Goal: Task Accomplishment & Management: Manage account settings

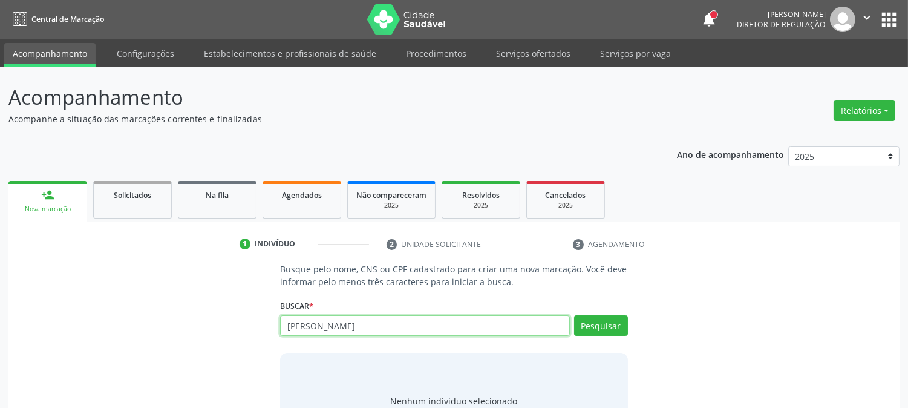
type input "[PERSON_NAME]"
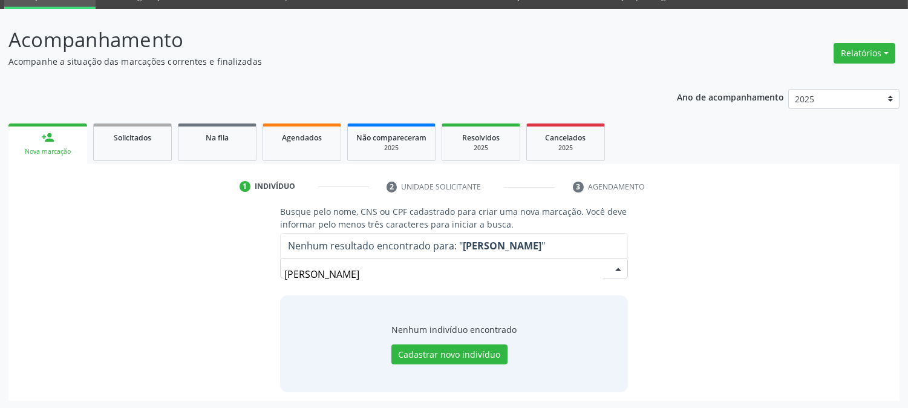
drag, startPoint x: 354, startPoint y: 275, endPoint x: 178, endPoint y: 275, distance: 176.0
click at [178, 275] on div "Busque pelo nome, CNS ou CPF cadastrado para criar uma nova marcação. Você deve…" at bounding box center [454, 298] width 874 height 186
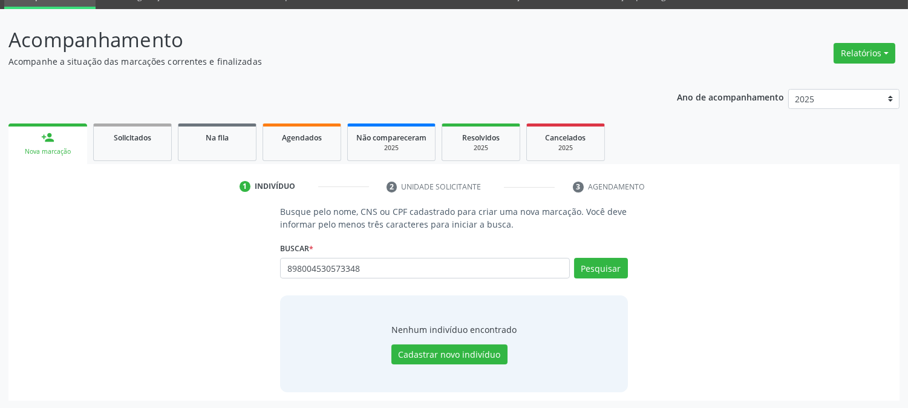
type input "898004530573348"
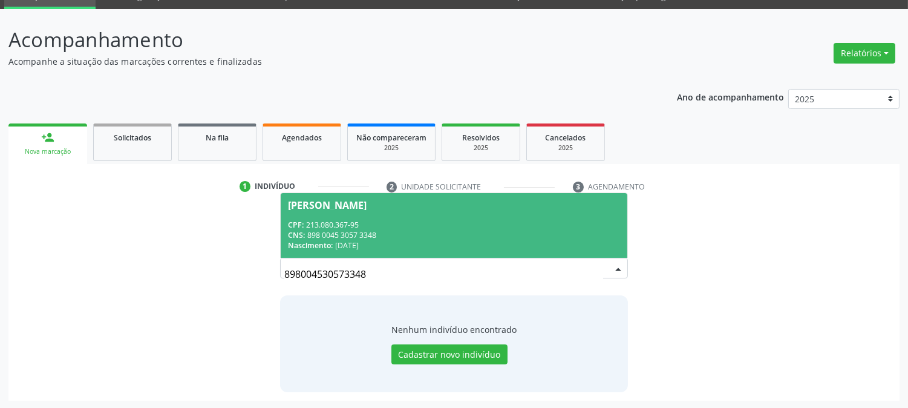
click at [355, 234] on div "CNS: 898 0045 3057 3348" at bounding box center [453, 235] width 331 height 10
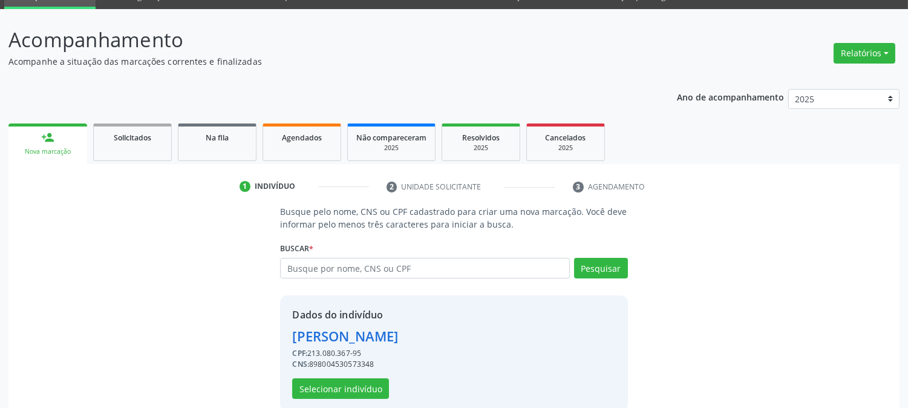
scroll to position [76, 0]
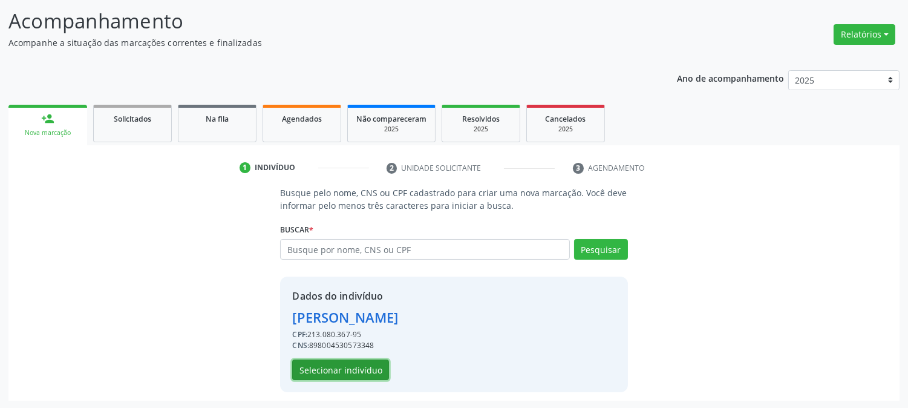
click at [340, 365] on button "Selecionar indivíduo" at bounding box center [340, 369] width 97 height 21
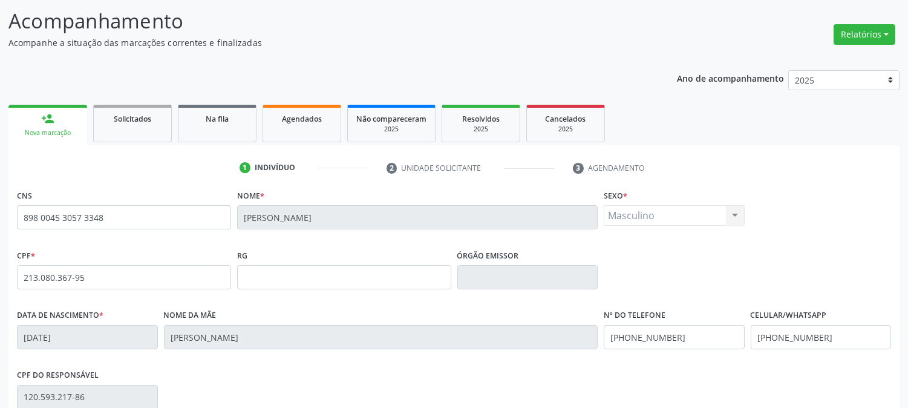
scroll to position [247, 0]
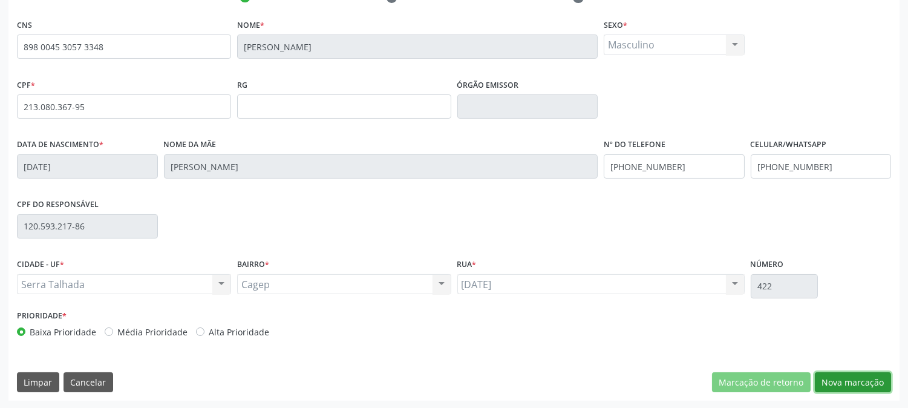
click at [865, 377] on button "Nova marcação" at bounding box center [853, 382] width 76 height 21
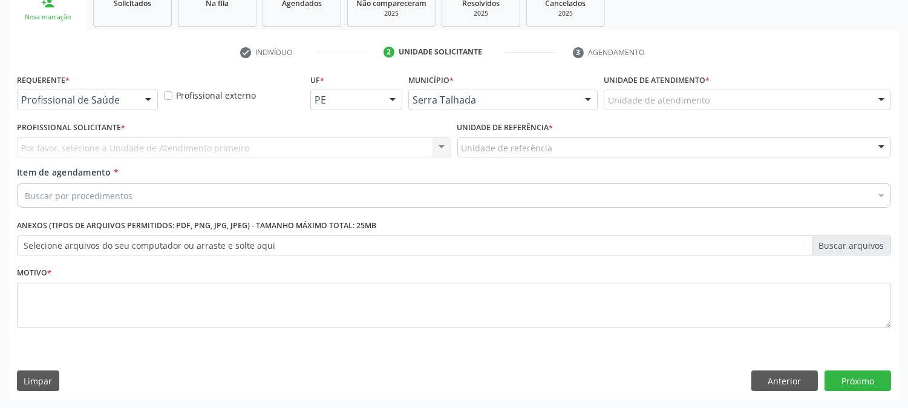
scroll to position [191, 0]
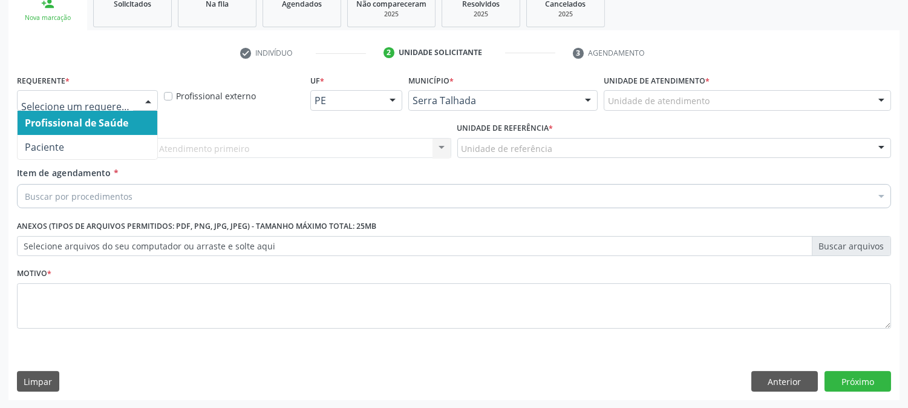
click at [137, 97] on div "Profissional de Saúde Paciente Nenhum resultado encontrado para: " " Não há nen…" at bounding box center [87, 100] width 141 height 21
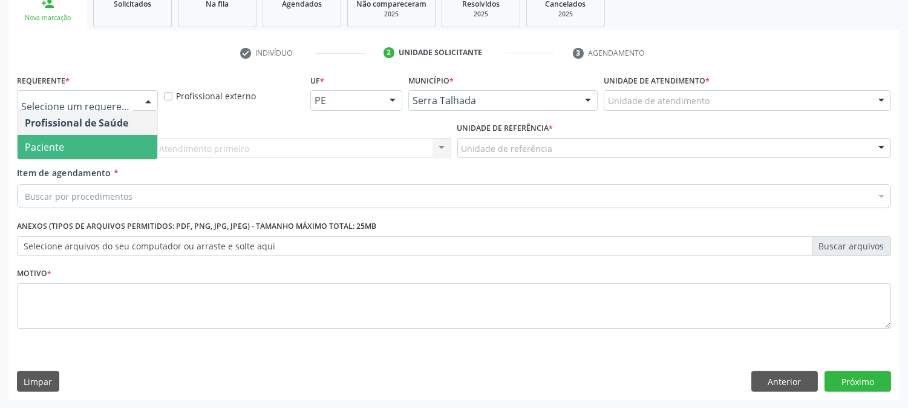
click at [111, 142] on span "Paciente" at bounding box center [88, 147] width 140 height 24
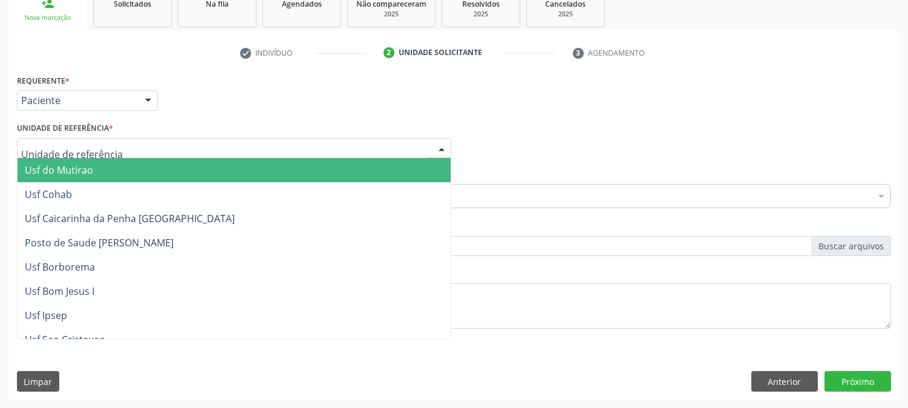
click at [122, 142] on div at bounding box center [234, 148] width 434 height 21
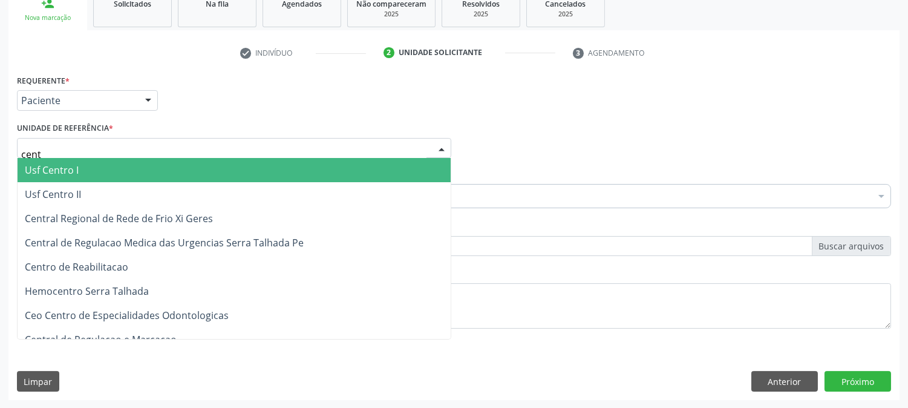
type input "centr"
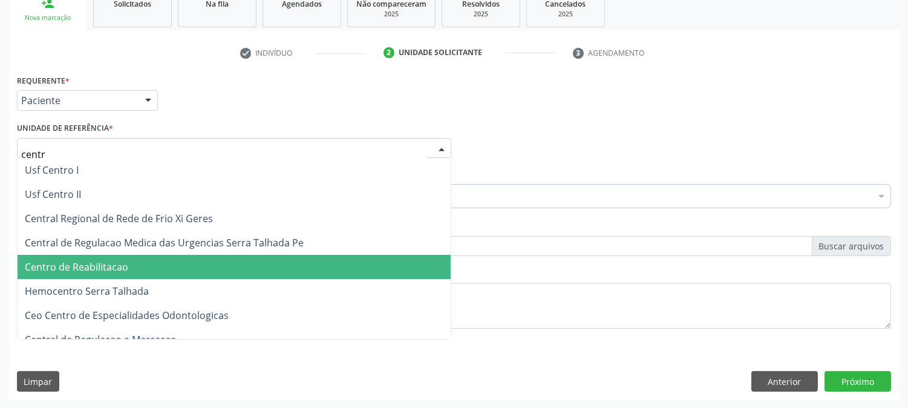
click at [77, 269] on span "Centro de Reabilitacao" at bounding box center [76, 266] width 103 height 13
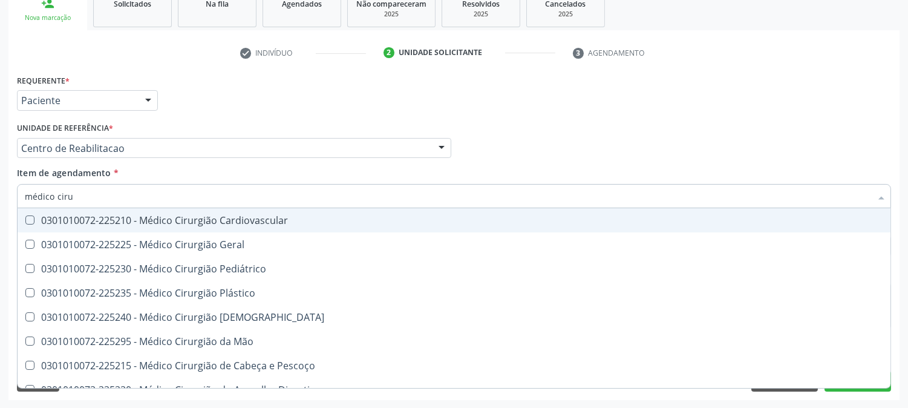
type input "médico cirur"
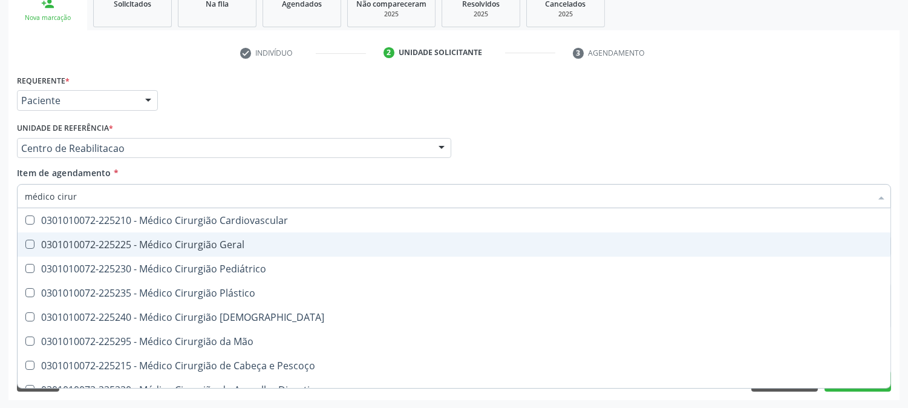
click at [123, 243] on div "0301010072-225225 - Médico Cirurgião Geral" at bounding box center [454, 245] width 858 height 10
checkbox Geral "true"
click at [0, 247] on div "Acompanhamento Acompanhe a situação das marcações correntes e finalizadas Relat…" at bounding box center [454, 141] width 908 height 533
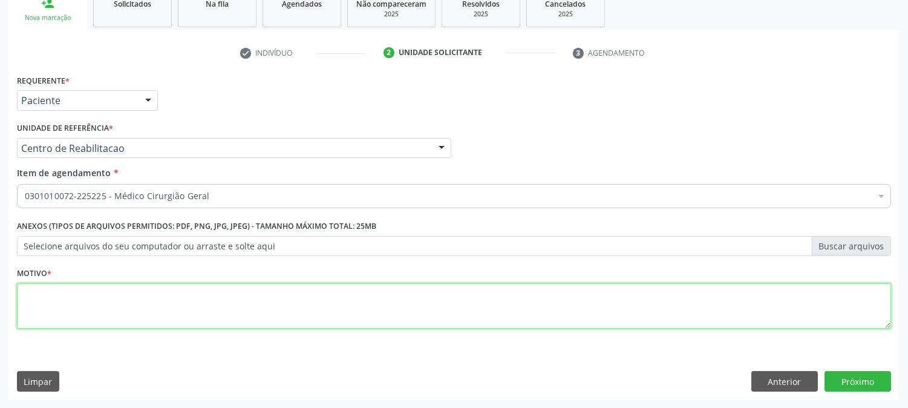
click at [168, 311] on textarea at bounding box center [454, 306] width 874 height 46
type textarea "."
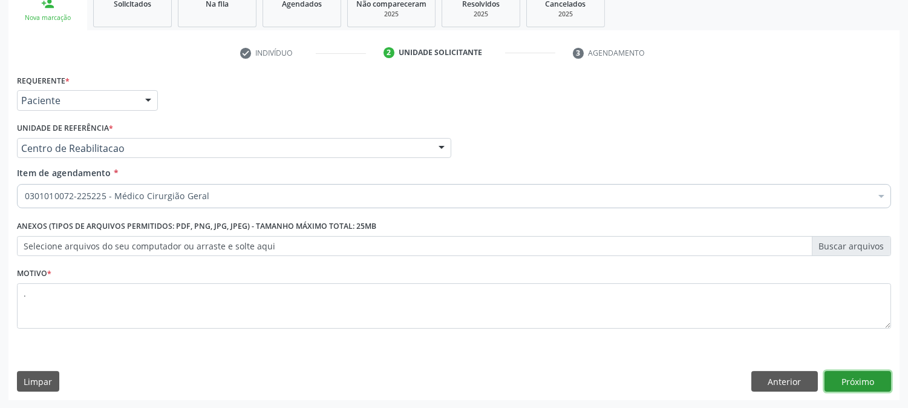
click at [871, 373] on button "Próximo" at bounding box center [857, 381] width 67 height 21
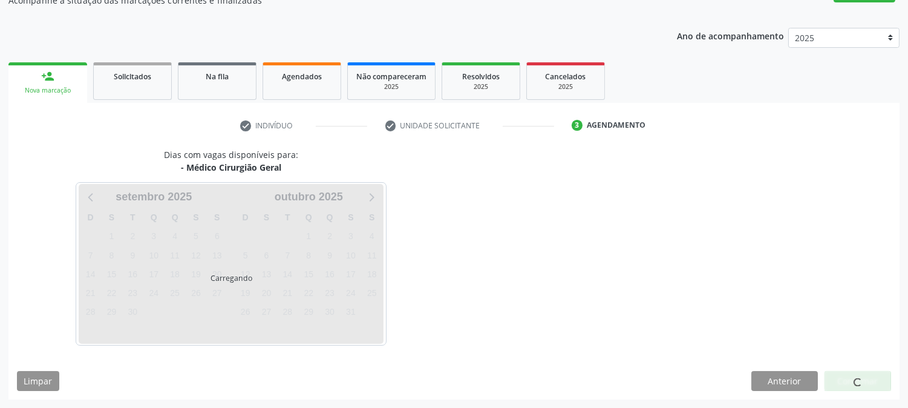
scroll to position [118, 0]
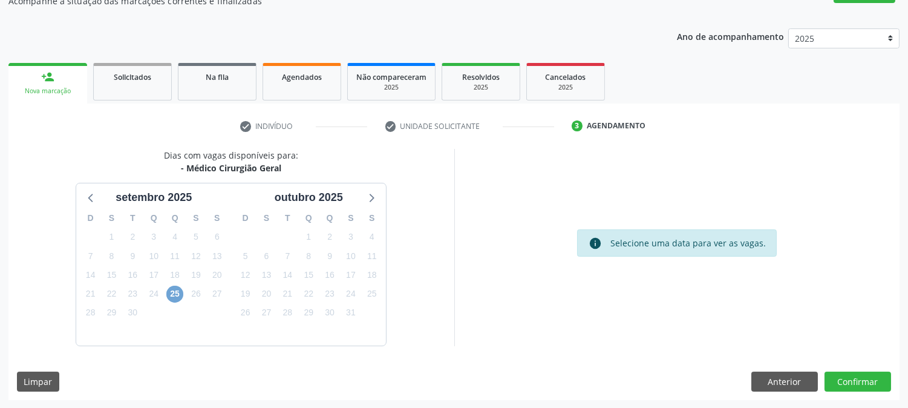
click at [172, 299] on span "25" at bounding box center [174, 294] width 17 height 17
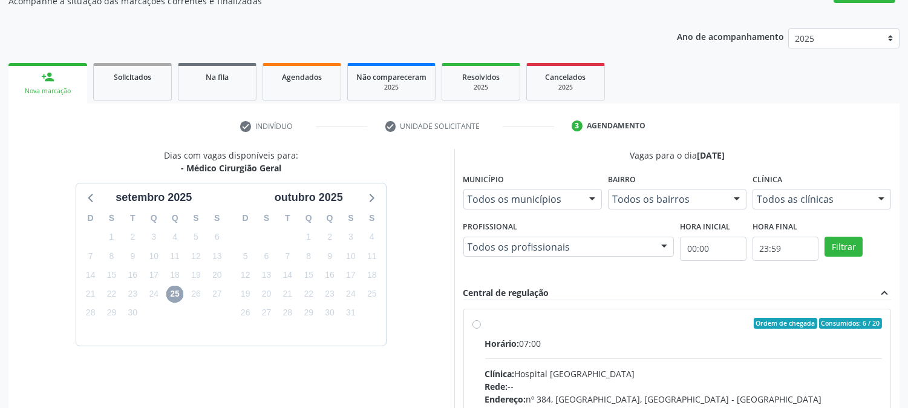
scroll to position [293, 0]
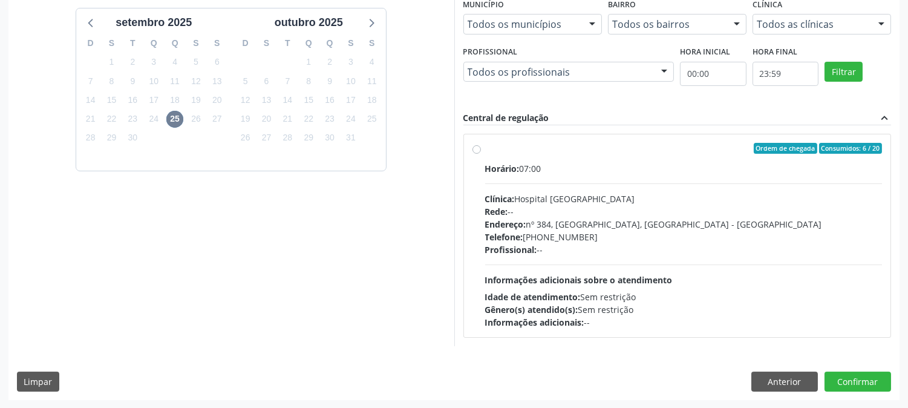
click at [553, 311] on span "Gênero(s) atendido(s):" at bounding box center [531, 309] width 93 height 11
click at [481, 154] on input "Ordem de chegada Consumidos: 6 / 20 Horário: 07:00 Clínica: Hospital Sao Franci…" at bounding box center [476, 148] width 8 height 11
radio input "true"
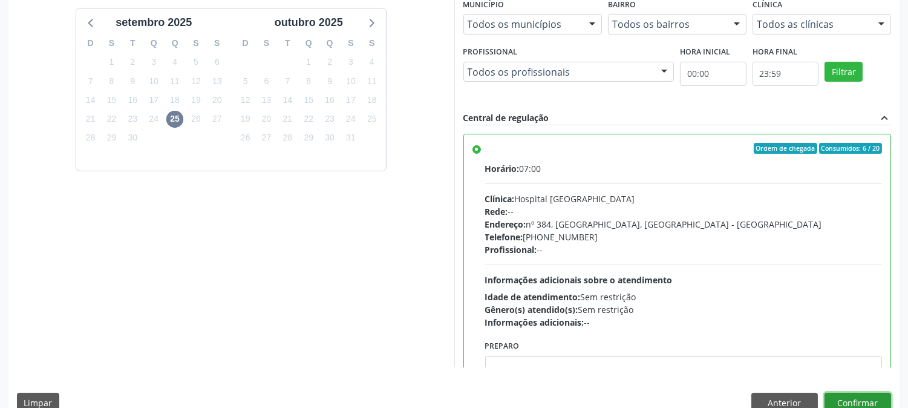
click at [855, 402] on button "Confirmar" at bounding box center [857, 403] width 67 height 21
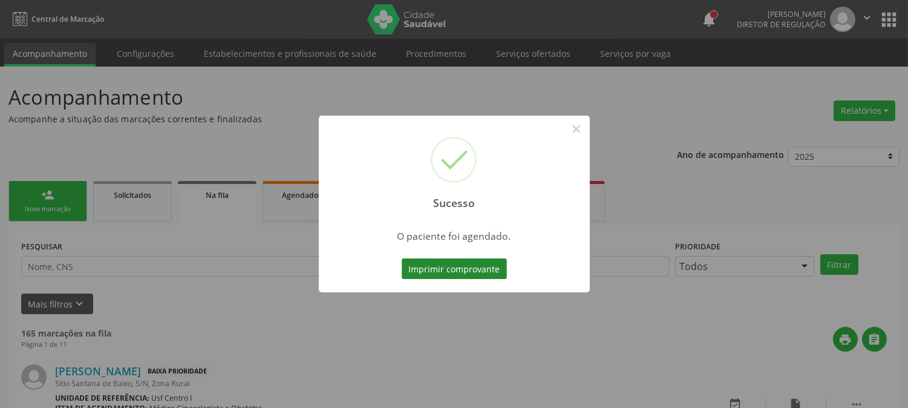
click at [466, 275] on button "Imprimir comprovante" at bounding box center [454, 268] width 105 height 21
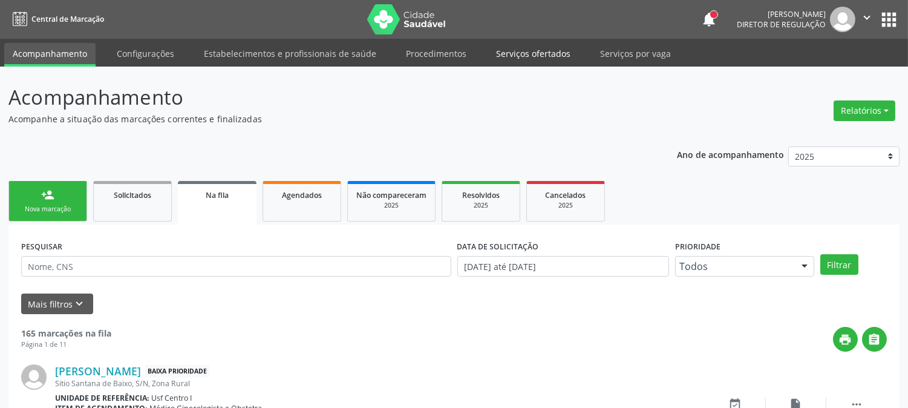
click at [537, 44] on link "Serviços ofertados" at bounding box center [533, 53] width 91 height 21
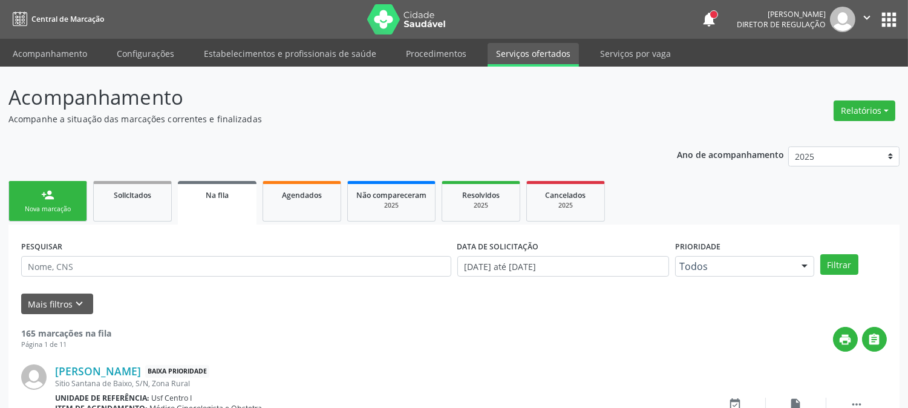
click at [527, 52] on link "Serviços ofertados" at bounding box center [533, 55] width 91 height 24
click at [529, 57] on link "Serviços ofertados" at bounding box center [533, 55] width 91 height 24
click at [537, 56] on link "Serviços ofertados" at bounding box center [533, 55] width 91 height 24
click at [427, 53] on link "Procedimentos" at bounding box center [435, 53] width 77 height 21
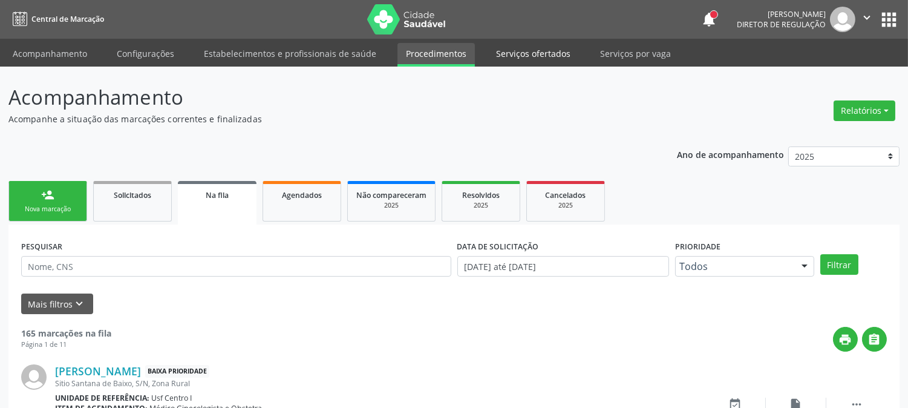
click at [499, 53] on link "Serviços ofertados" at bounding box center [533, 53] width 91 height 21
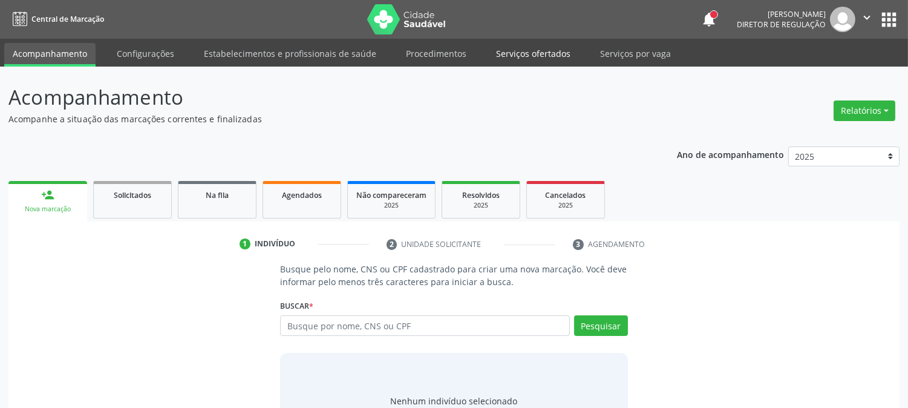
click at [531, 52] on link "Serviços ofertados" at bounding box center [533, 53] width 91 height 21
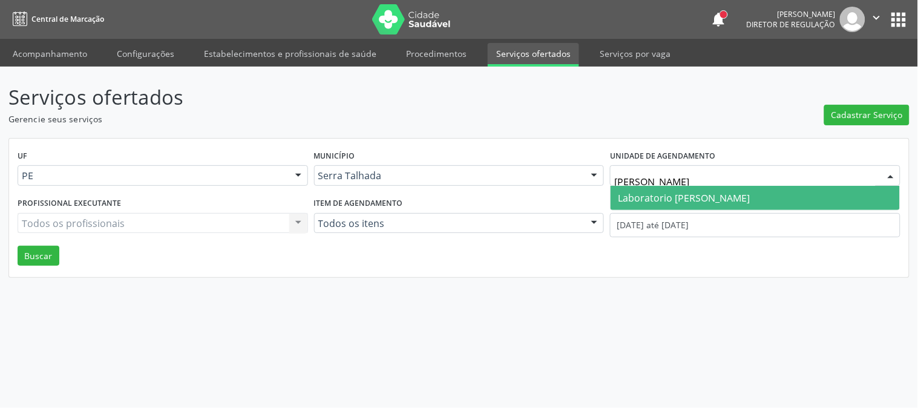
type input "paulo"
click at [650, 194] on span "Laboratorio [PERSON_NAME]" at bounding box center [684, 197] width 132 height 13
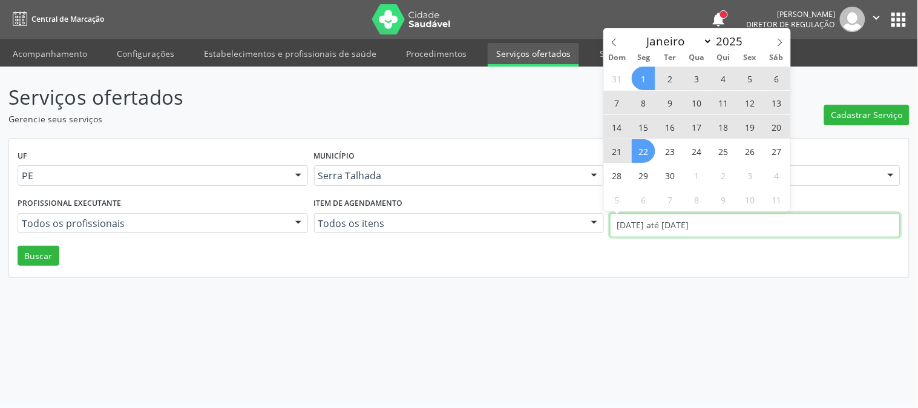
click at [643, 225] on input "01/09/2025 até 22/09/2025" at bounding box center [755, 225] width 290 height 24
click at [615, 39] on icon at bounding box center [614, 42] width 8 height 8
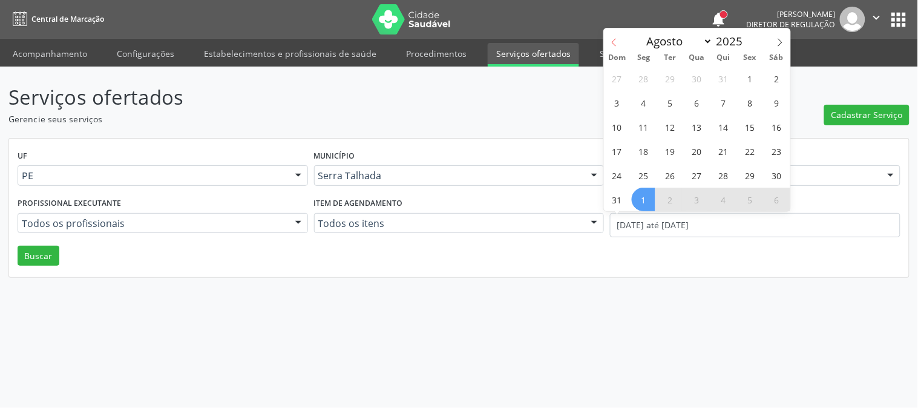
click at [612, 45] on icon at bounding box center [614, 42] width 8 height 8
select select "6"
click at [638, 99] on span "7" at bounding box center [644, 103] width 24 height 24
type input "07/07/2025"
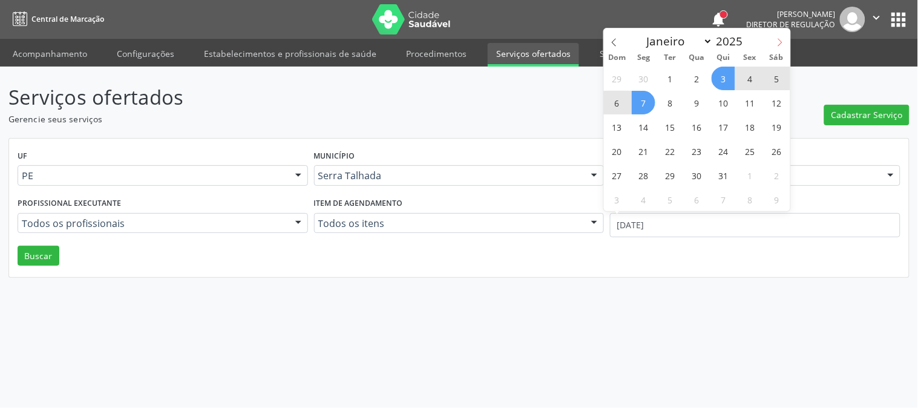
click at [780, 45] on icon at bounding box center [779, 42] width 8 height 8
select select "8"
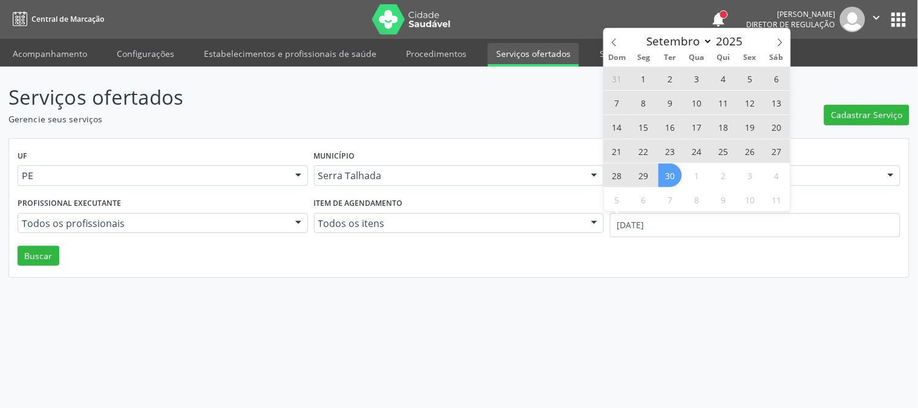
click at [676, 182] on span "30" at bounding box center [670, 175] width 24 height 24
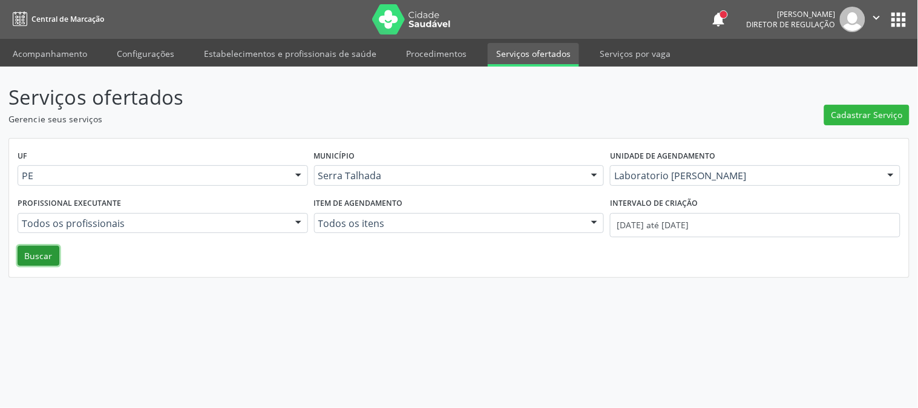
click at [24, 250] on button "Buscar" at bounding box center [39, 256] width 42 height 21
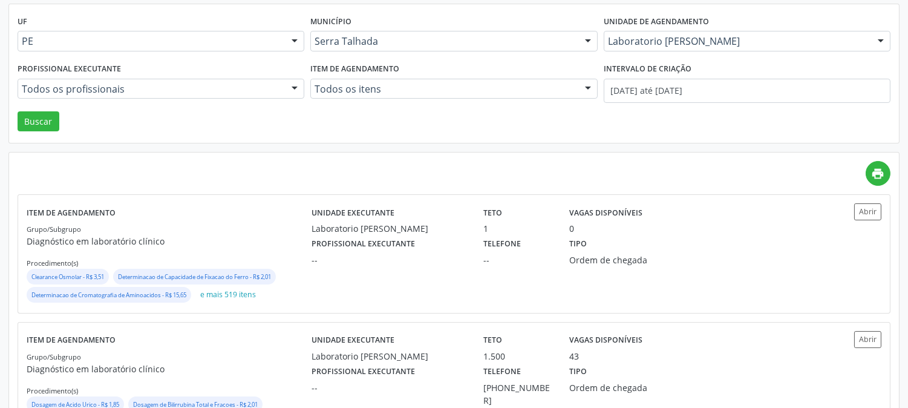
scroll to position [194, 0]
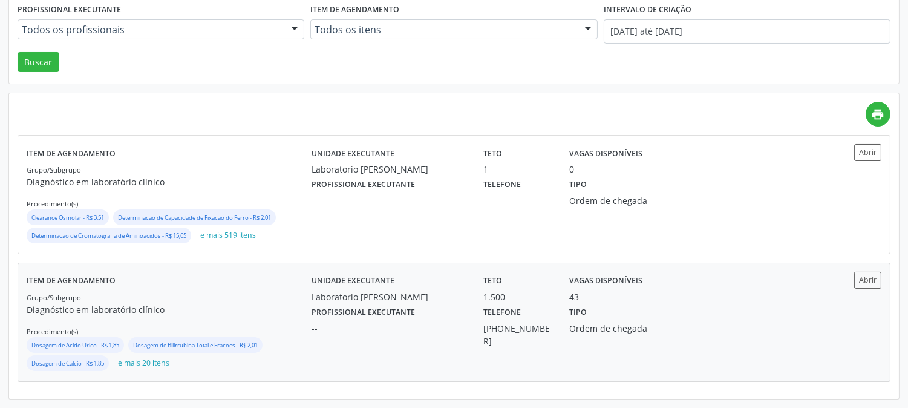
click at [261, 292] on div "Grupo/Subgrupo Diagnóstico em laboratório clínico Procedimento(s) Dosagem de Ac…" at bounding box center [169, 331] width 285 height 82
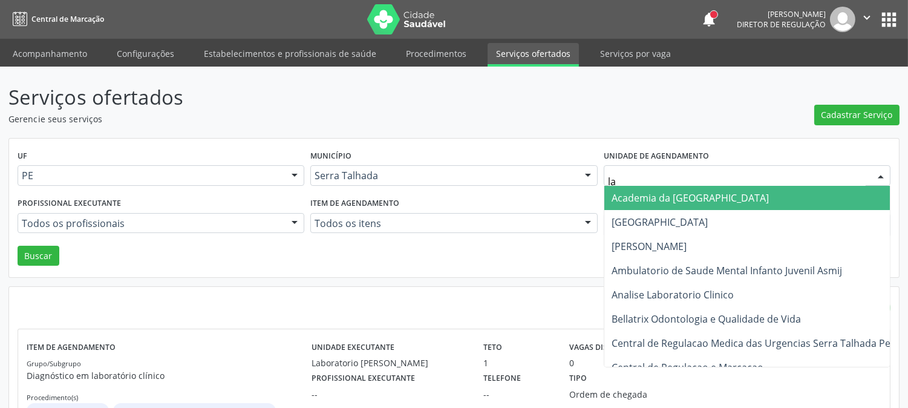
type input "lab"
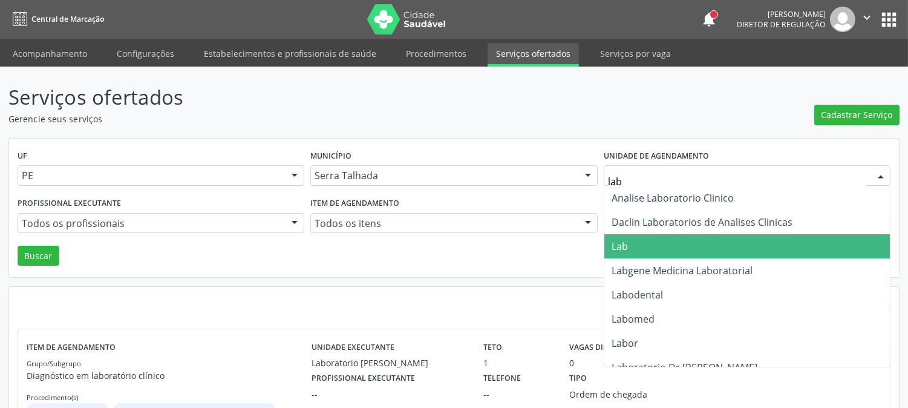
click at [655, 249] on span "Lab" at bounding box center [747, 246] width 286 height 24
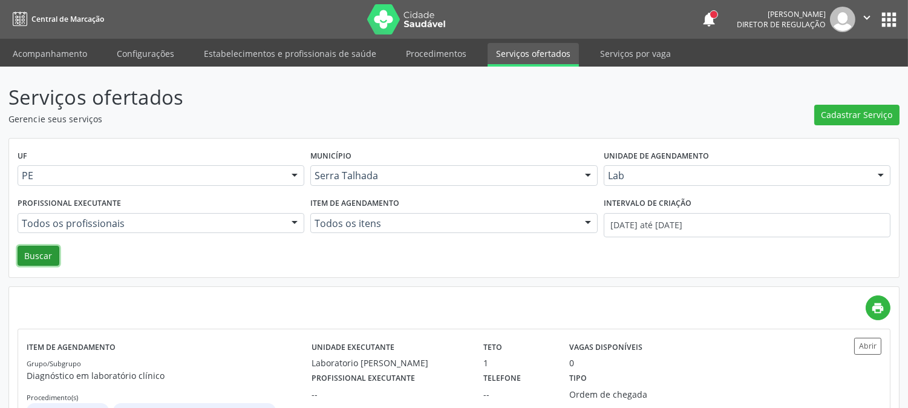
click at [33, 250] on button "Buscar" at bounding box center [39, 256] width 42 height 21
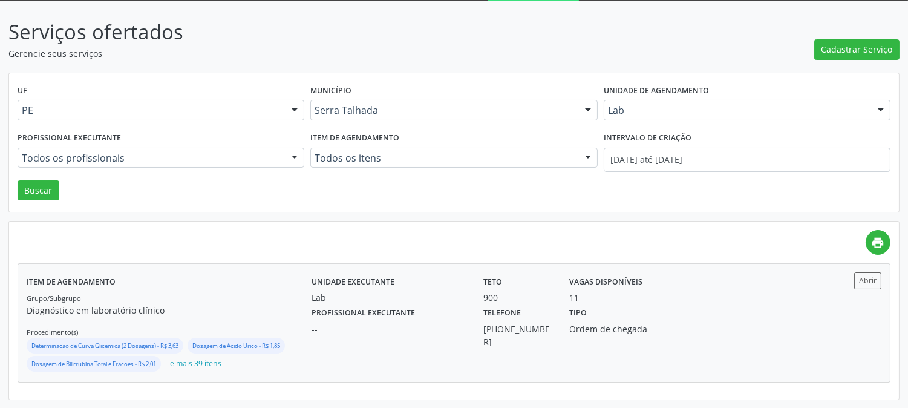
click at [423, 305] on div "Profissional executante --" at bounding box center [389, 326] width 172 height 44
click at [361, 292] on div "Lab" at bounding box center [389, 297] width 155 height 13
click at [417, 291] on div "Lab" at bounding box center [389, 297] width 155 height 13
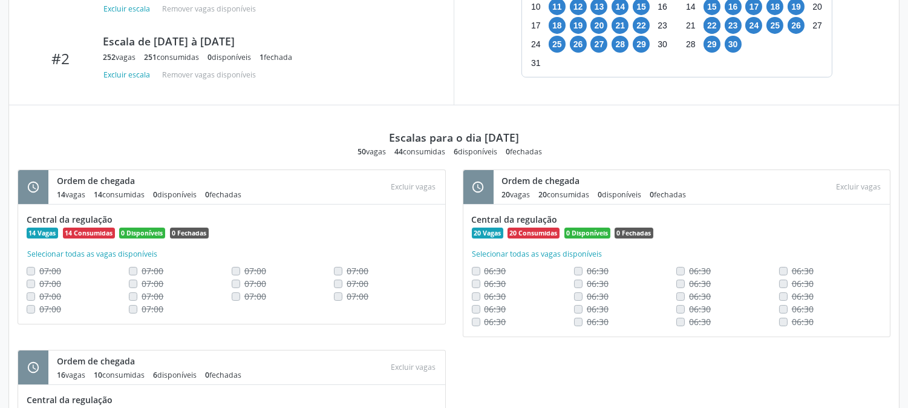
scroll to position [363, 0]
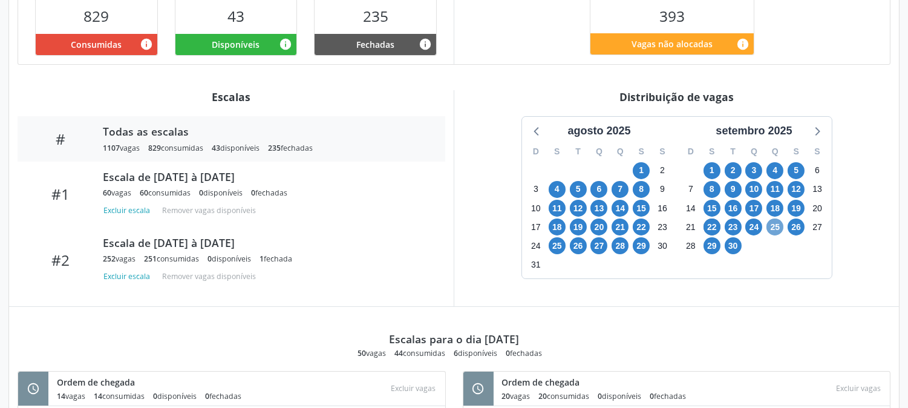
click at [773, 229] on span "25" at bounding box center [774, 226] width 17 height 17
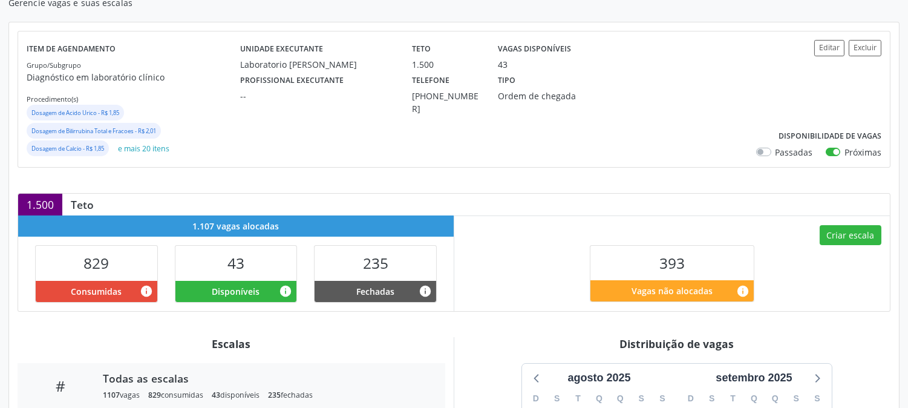
scroll to position [0, 0]
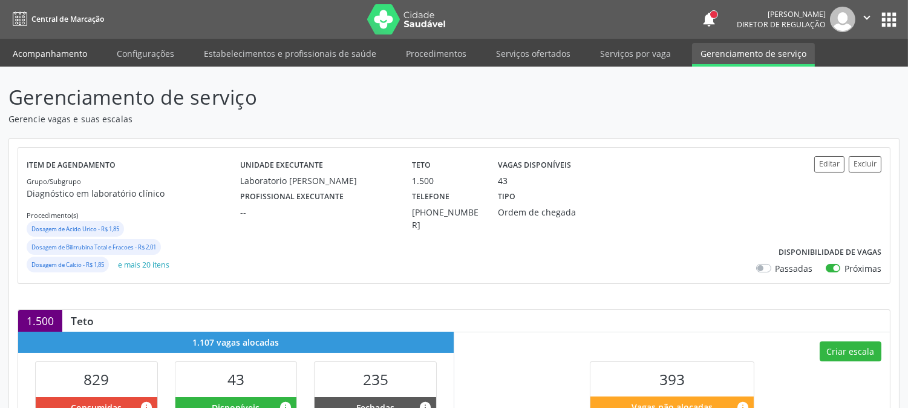
click at [45, 55] on link "Acompanhamento" at bounding box center [49, 53] width 91 height 21
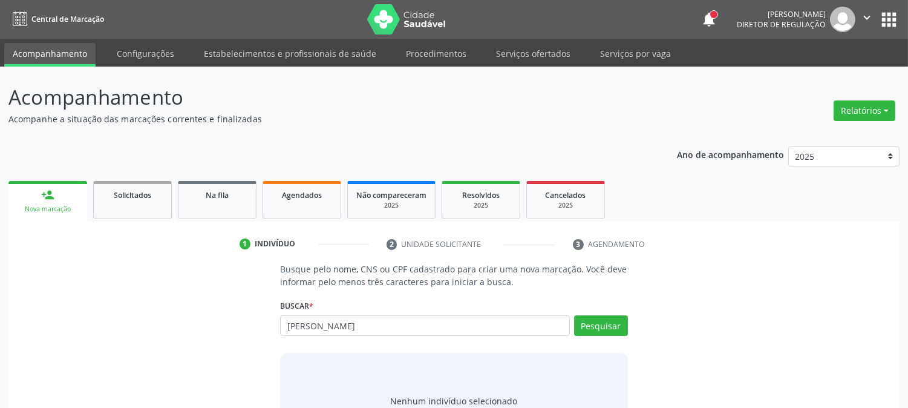
type input "thaynna vas"
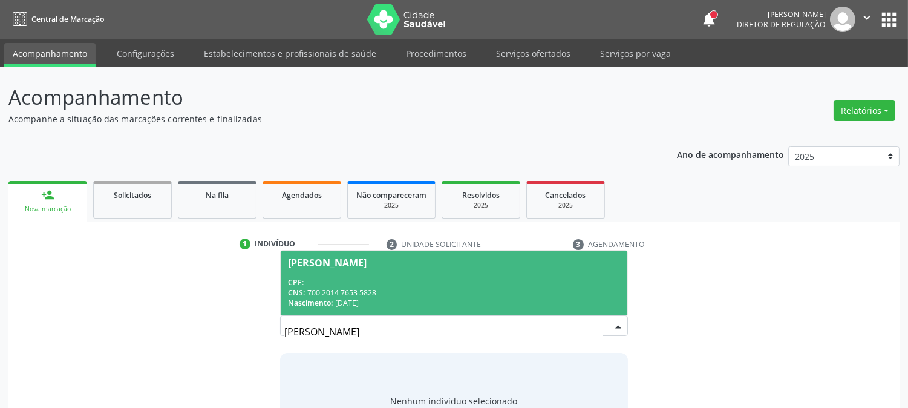
click at [416, 287] on div "CNS: 700 2014 7653 5828" at bounding box center [453, 292] width 331 height 10
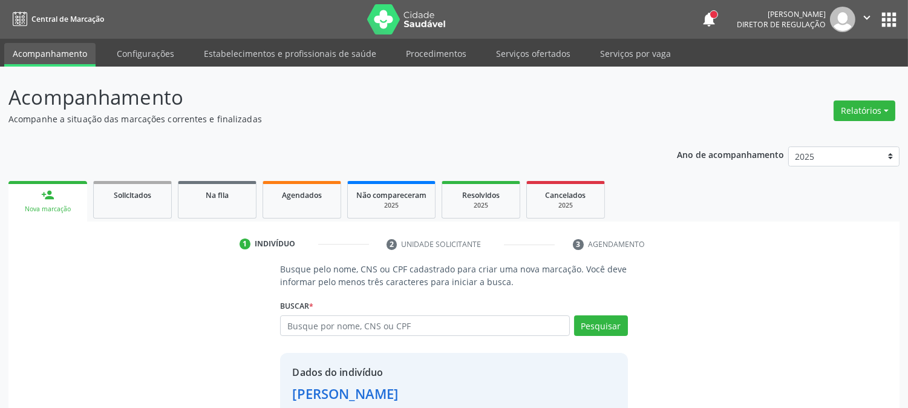
scroll to position [76, 0]
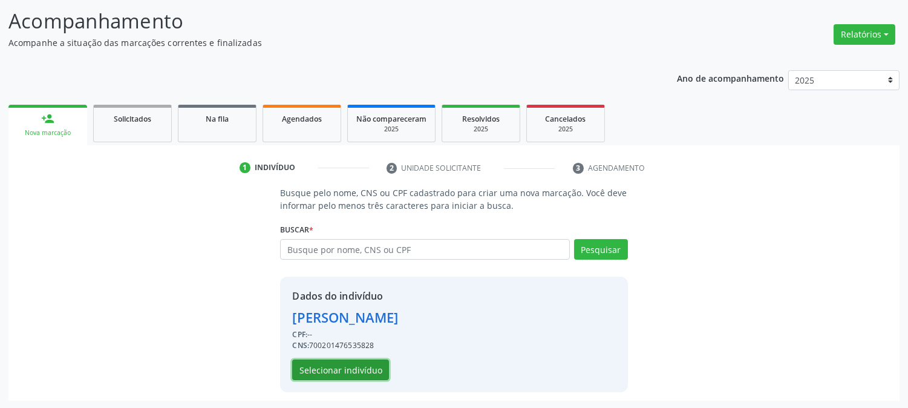
click at [361, 367] on button "Selecionar indivíduo" at bounding box center [340, 369] width 97 height 21
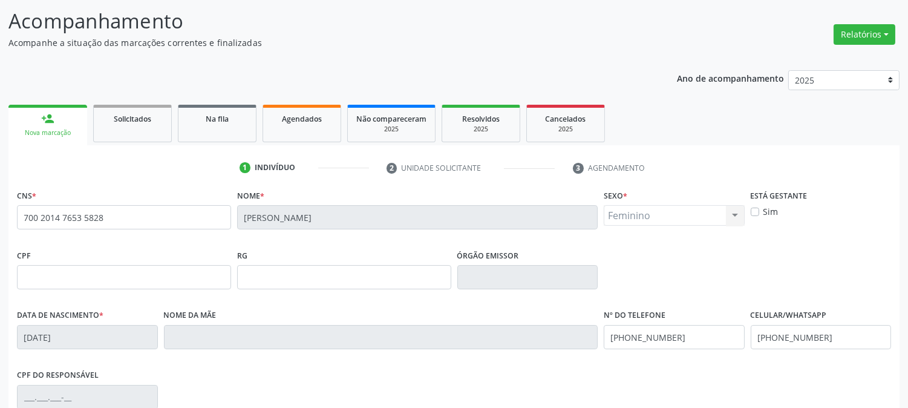
scroll to position [247, 0]
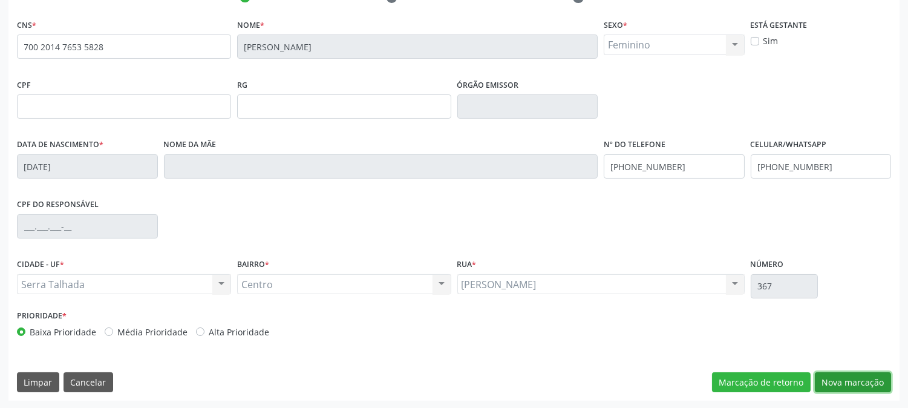
click at [844, 382] on button "Nova marcação" at bounding box center [853, 382] width 76 height 21
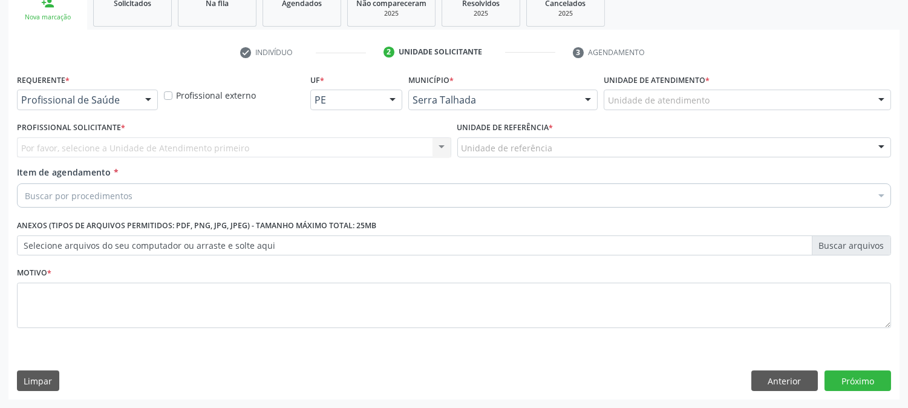
scroll to position [191, 0]
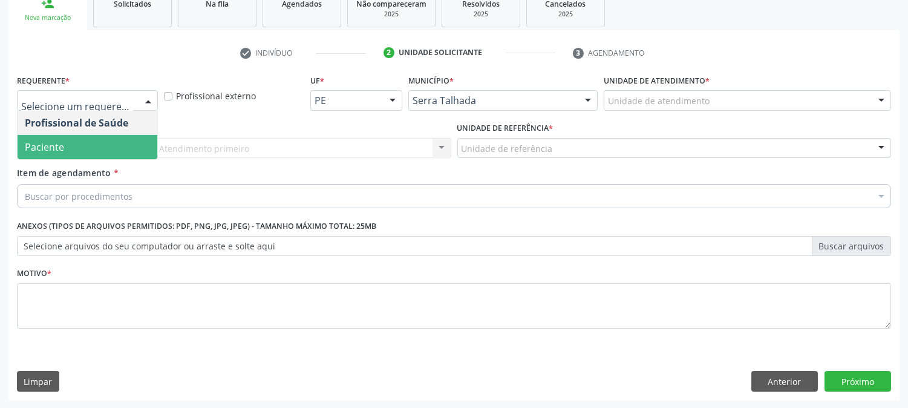
click at [76, 142] on span "Paciente" at bounding box center [88, 147] width 140 height 24
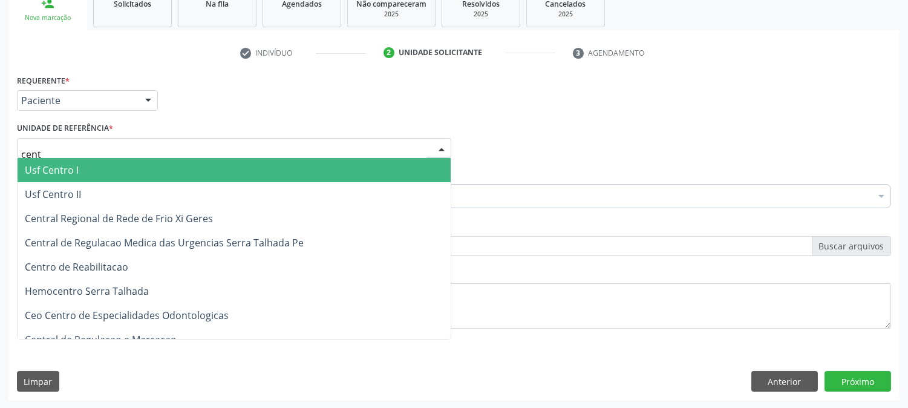
type input "centr"
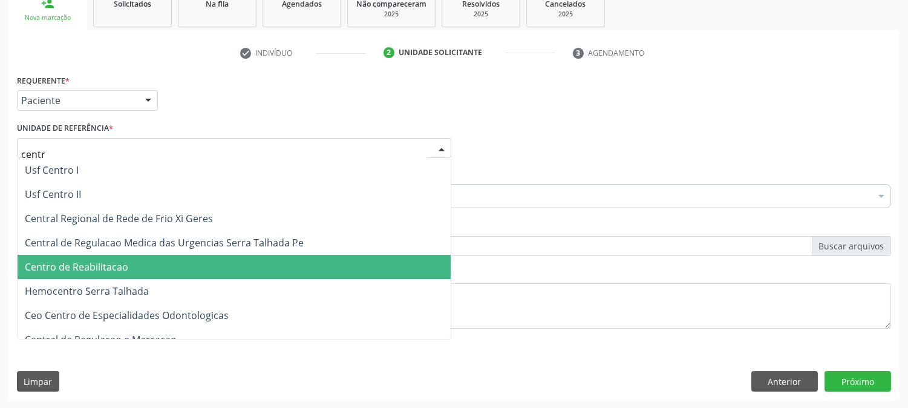
click at [104, 260] on span "Centro de Reabilitacao" at bounding box center [76, 266] width 103 height 13
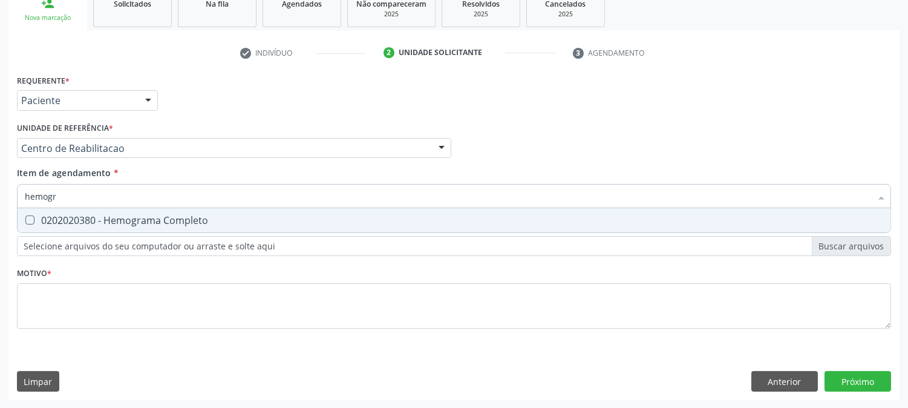
type input "hemogra"
click at [111, 222] on div "0202020380 - Hemograma Completo" at bounding box center [454, 220] width 858 height 10
checkbox Completo "true"
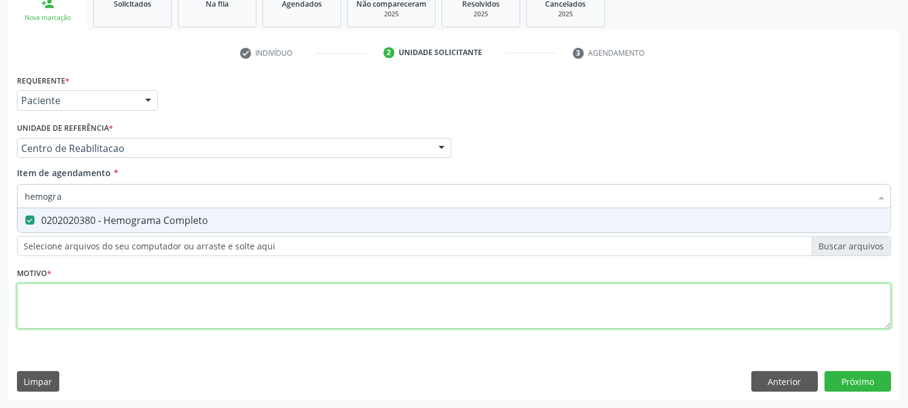
click at [117, 302] on div "Requerente * Paciente Profissional de Saúde Paciente Nenhum resultado encontrad…" at bounding box center [454, 208] width 874 height 274
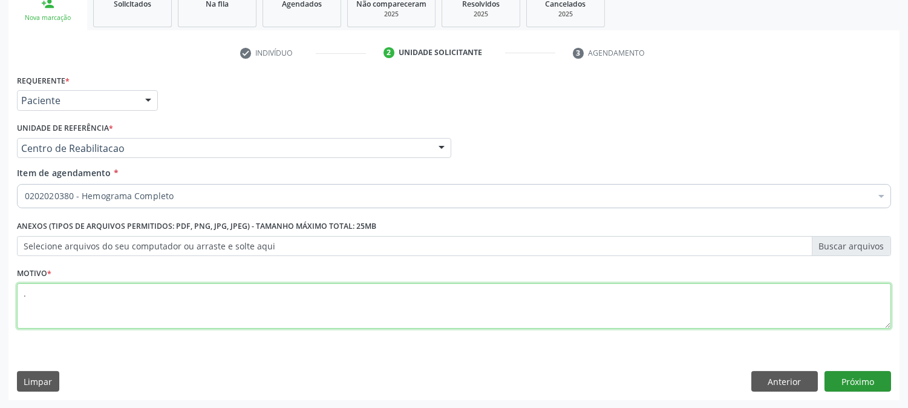
type textarea "."
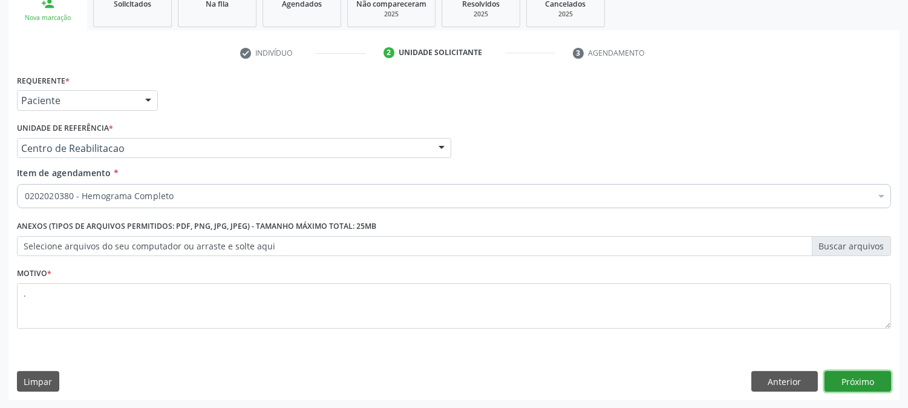
click at [880, 383] on button "Próximo" at bounding box center [857, 381] width 67 height 21
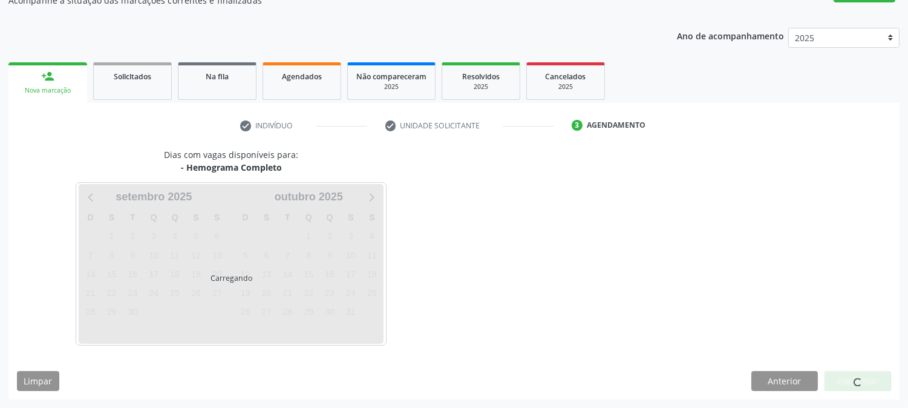
scroll to position [118, 0]
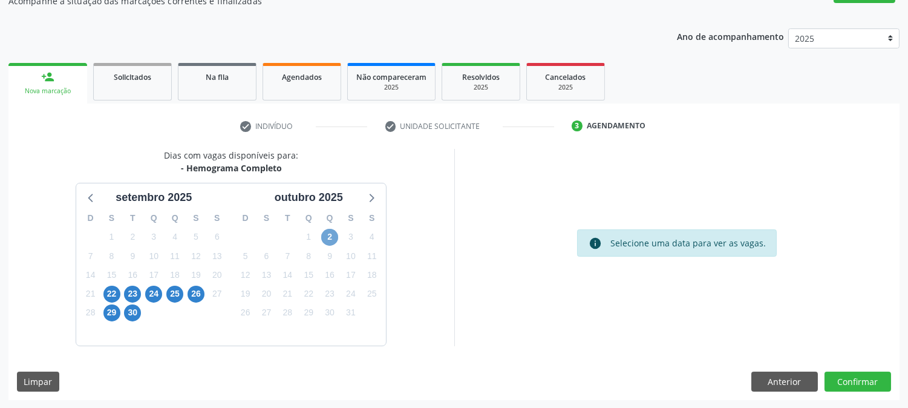
click at [330, 230] on span "2" at bounding box center [329, 237] width 17 height 17
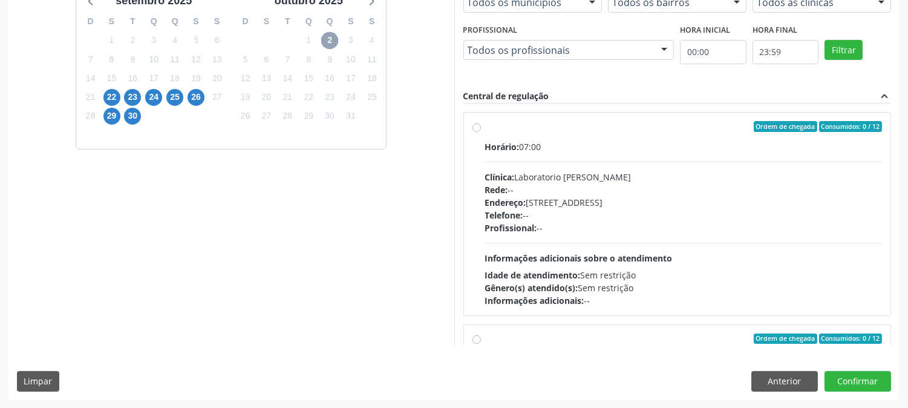
scroll to position [180, 0]
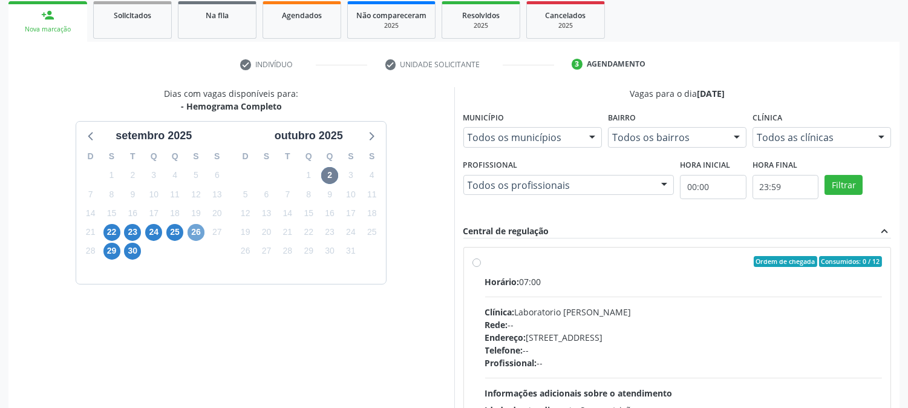
click at [201, 230] on span "26" at bounding box center [196, 232] width 17 height 17
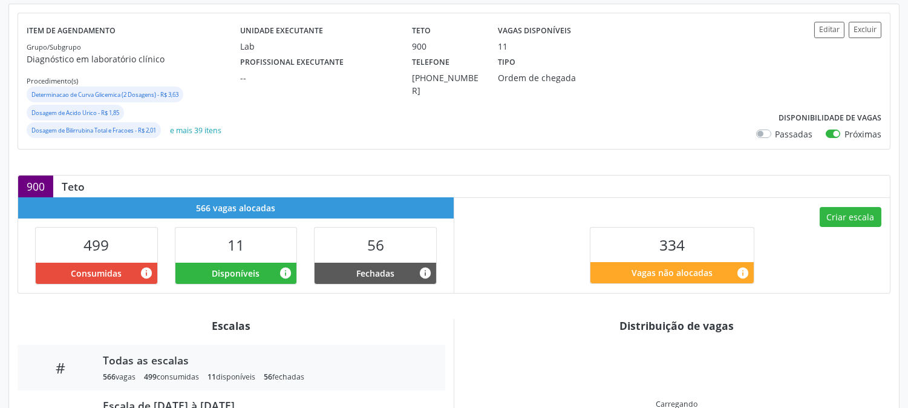
scroll to position [395, 0]
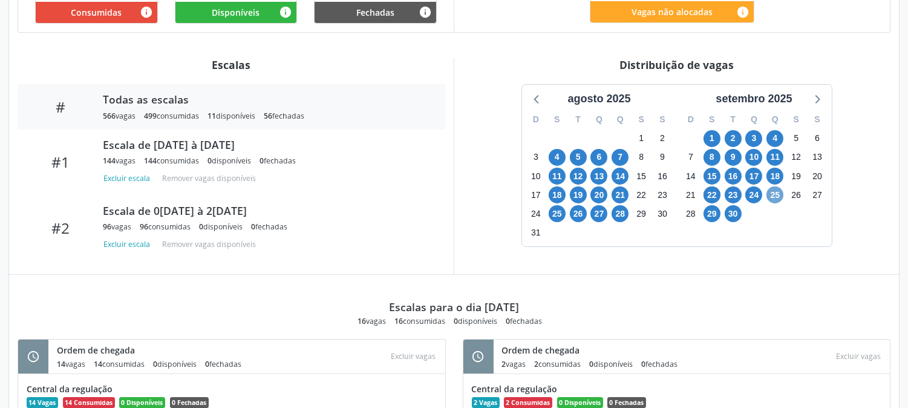
click at [774, 191] on span "25" at bounding box center [774, 194] width 17 height 17
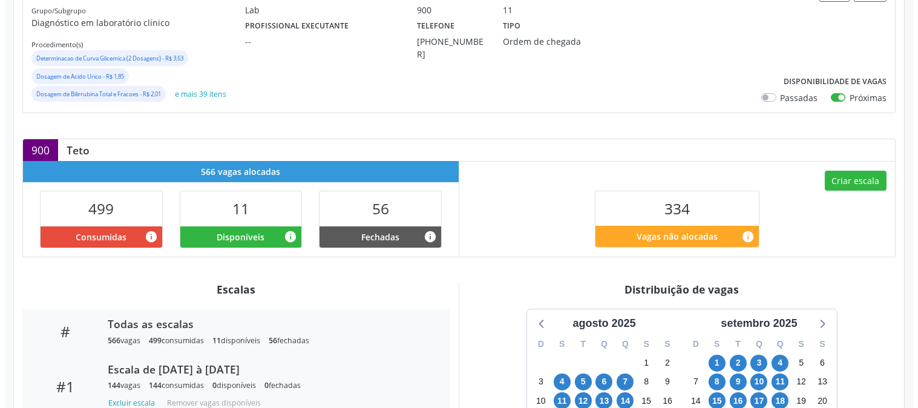
scroll to position [0, 0]
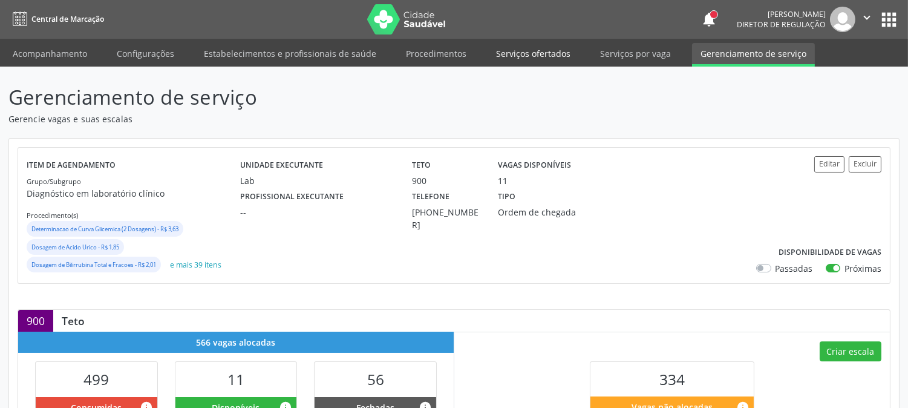
click at [555, 47] on link "Serviços ofertados" at bounding box center [533, 53] width 91 height 21
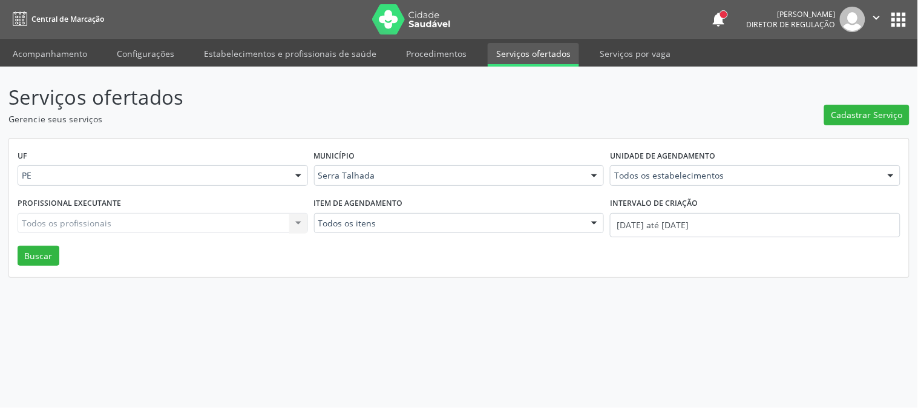
click at [656, 166] on div "Todos os estabelecimentos" at bounding box center [755, 175] width 290 height 21
click at [858, 113] on span "Cadastrar Serviço" at bounding box center [866, 114] width 71 height 13
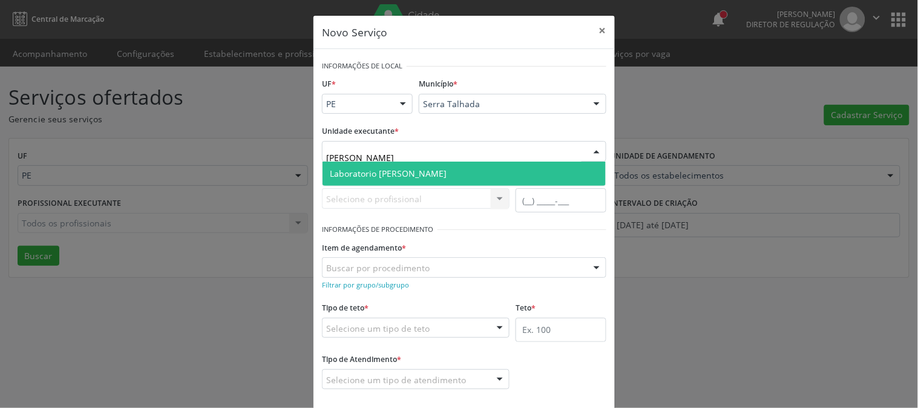
type input "paulo"
click at [396, 171] on span "Laboratorio [PERSON_NAME]" at bounding box center [388, 173] width 117 height 11
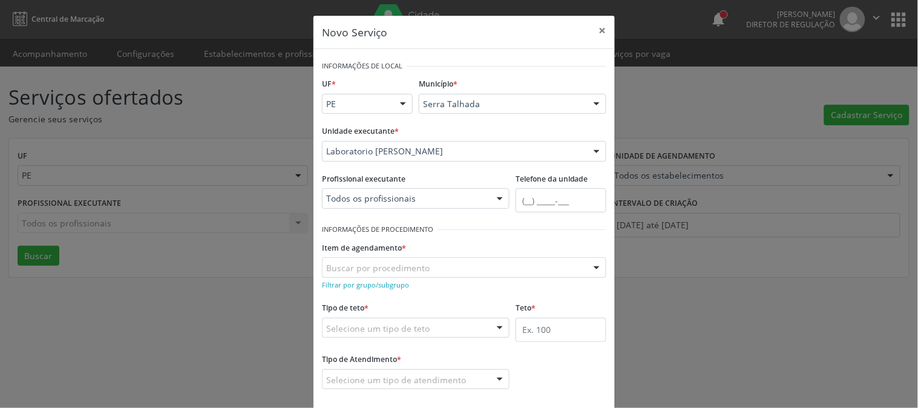
scroll to position [59, 0]
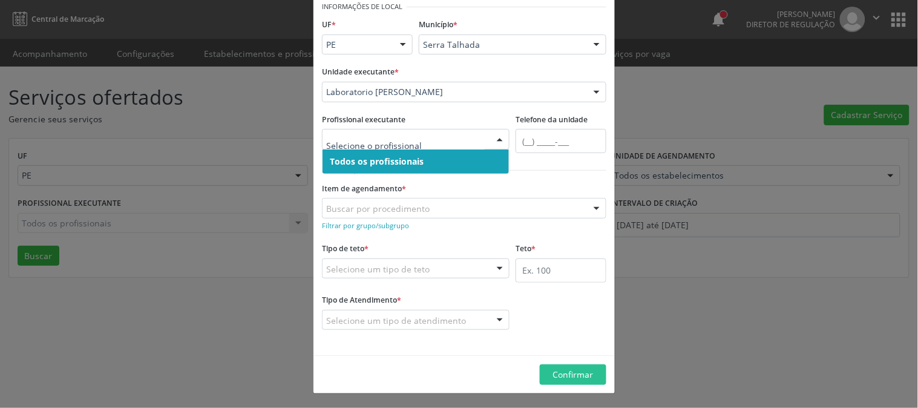
click at [434, 141] on input "text" at bounding box center [405, 145] width 158 height 24
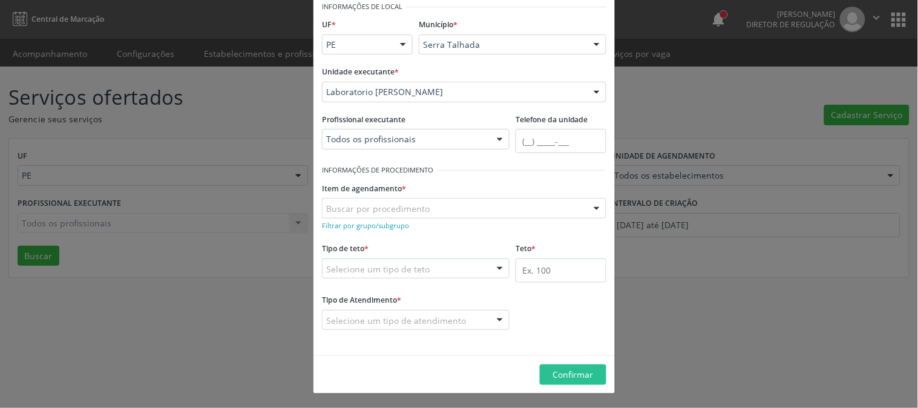
click at [466, 112] on div "Profissional executante Todos os profissionais Todos os profissionais Nenhum re…" at bounding box center [416, 130] width 188 height 39
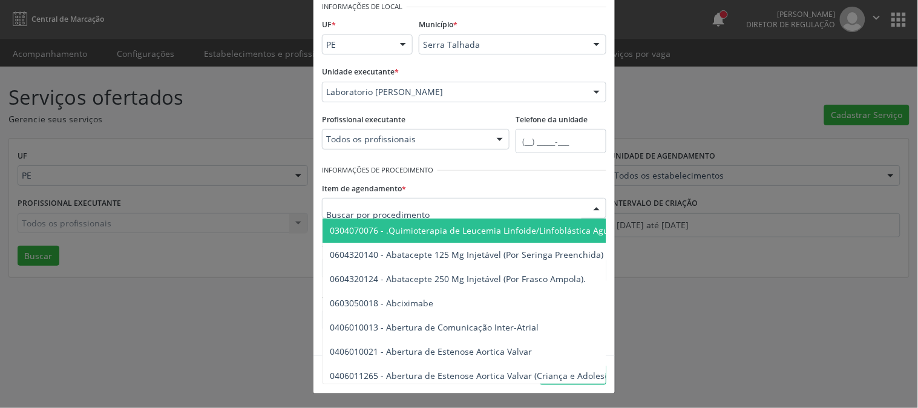
click at [438, 206] on div at bounding box center [464, 208] width 284 height 21
click at [440, 184] on div "Item de agendamento * 0304070076 - .Quimioterapia de Leucemia Linfoide/Linfoblá…" at bounding box center [464, 198] width 284 height 39
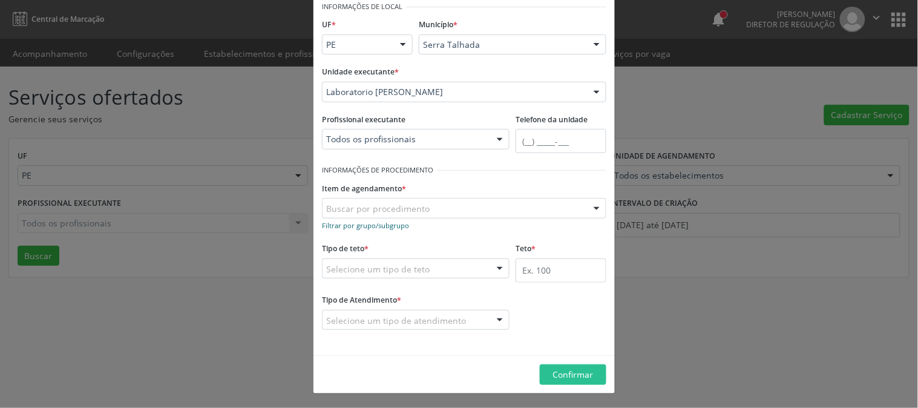
click at [376, 224] on small "Filtrar por grupo/subgrupo" at bounding box center [365, 225] width 87 height 9
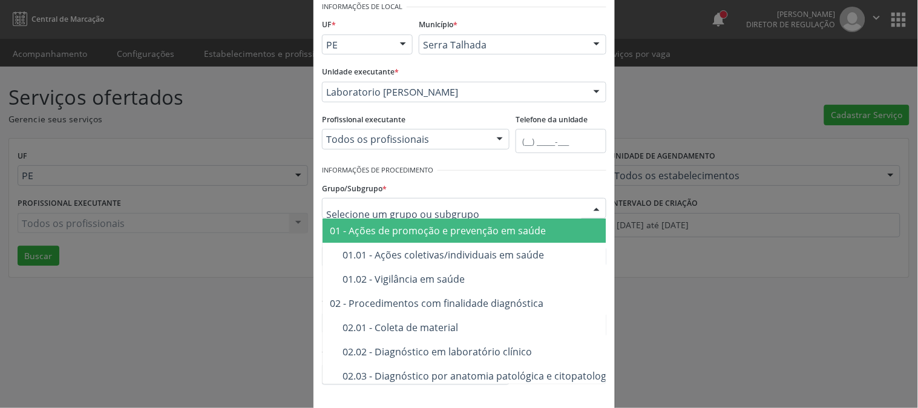
click at [440, 186] on div "Grupo/Subgrupo * 01 - Ações de promoção e prevenção em saúde 01.01 - Ações cole…" at bounding box center [464, 198] width 284 height 39
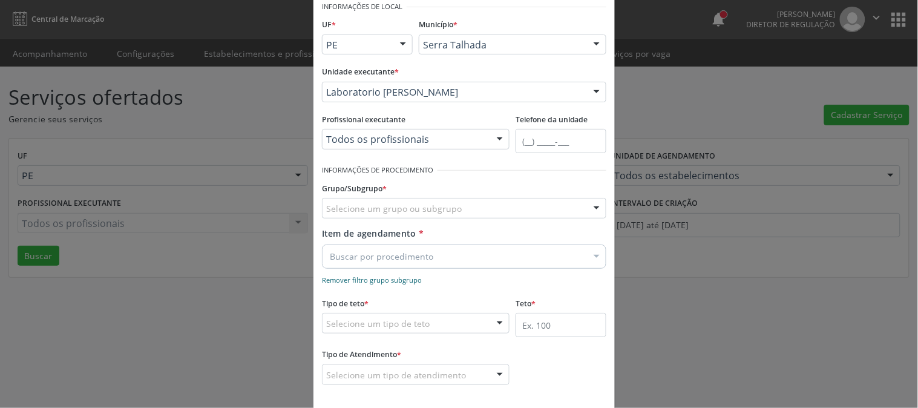
click at [372, 278] on small "Remover filtro grupo subgrupo" at bounding box center [372, 279] width 100 height 9
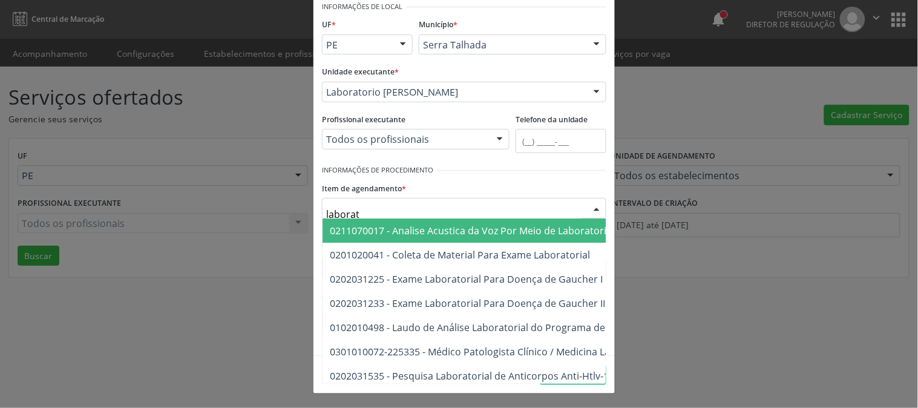
type input "laborato"
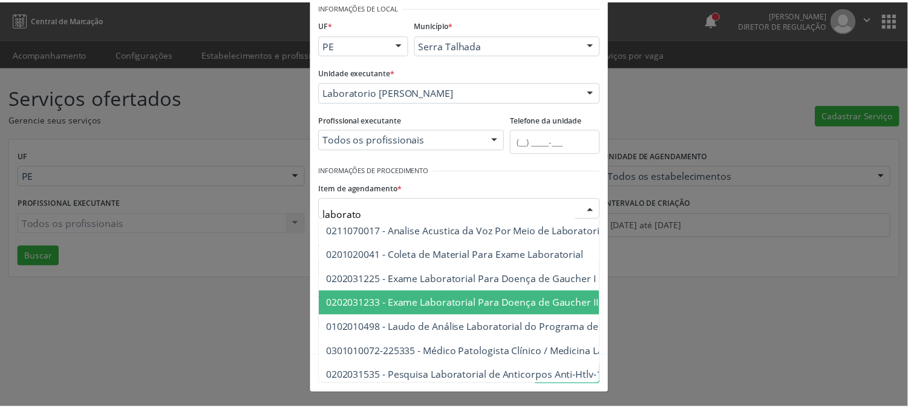
scroll to position [0, 0]
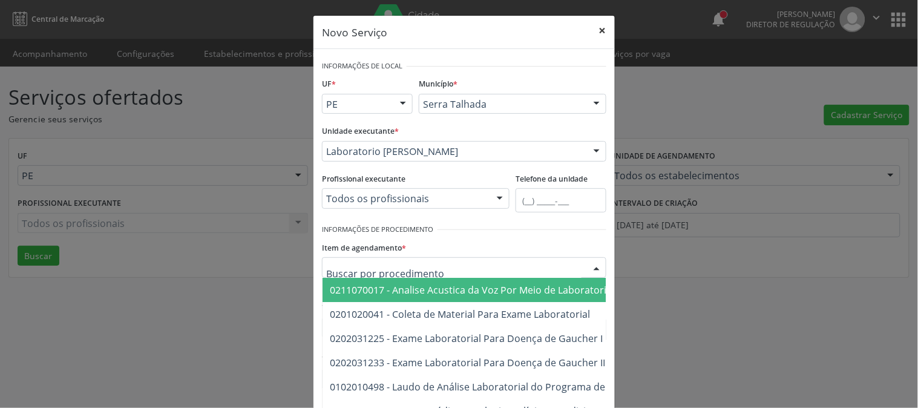
click at [594, 33] on button "×" at bounding box center [602, 31] width 24 height 30
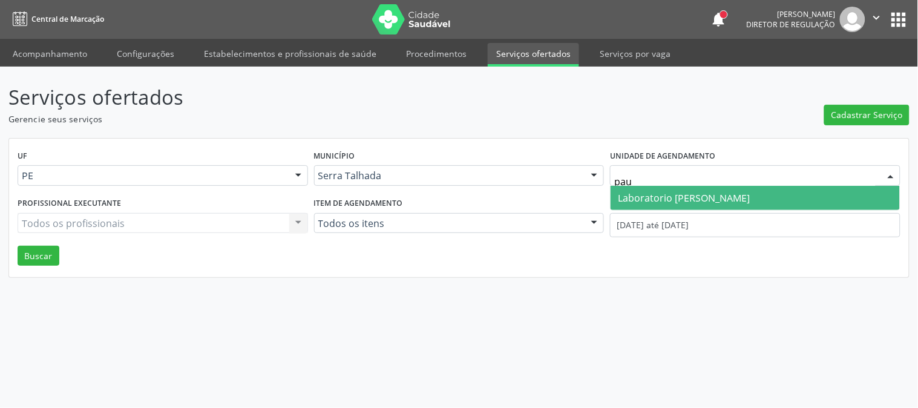
type input "paul"
click at [634, 192] on span "Laboratorio Jose Paulo Terto" at bounding box center [684, 197] width 132 height 13
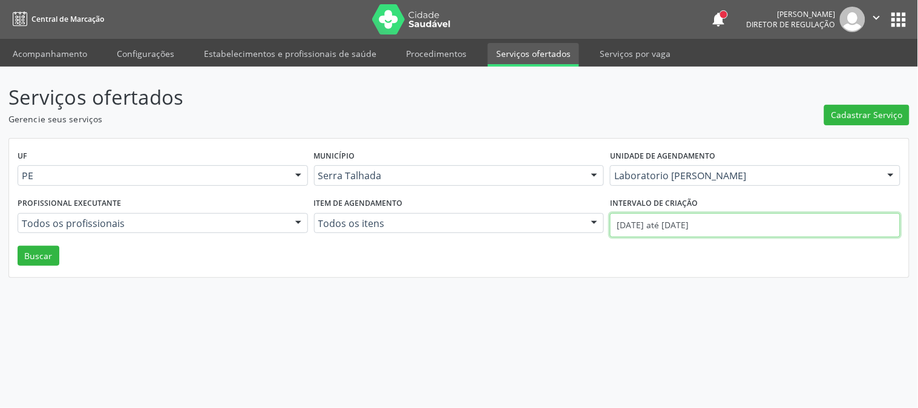
click at [667, 230] on input "01/09/2025 até 22/09/2025" at bounding box center [755, 225] width 290 height 24
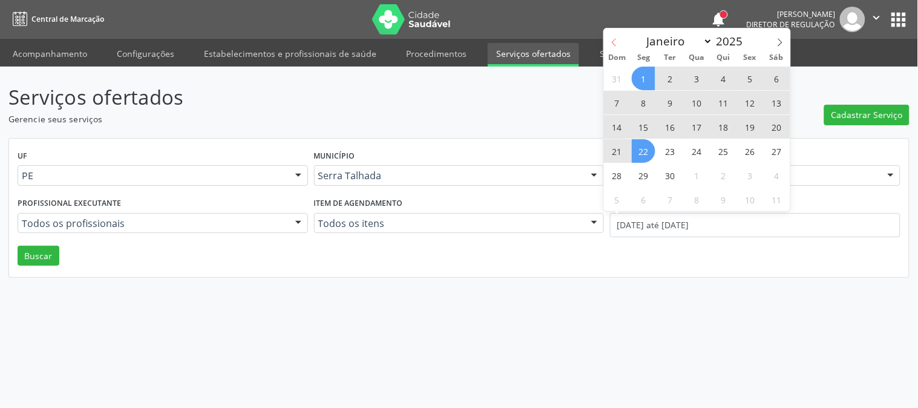
click at [617, 38] on icon at bounding box center [614, 42] width 8 height 8
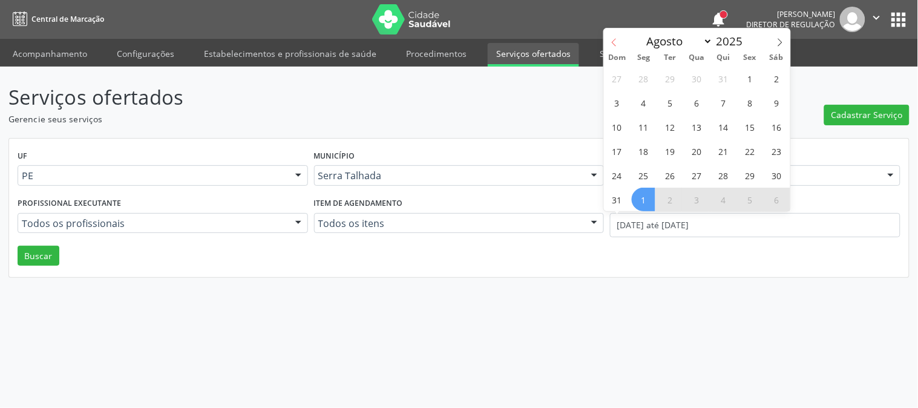
click at [617, 38] on icon at bounding box center [614, 42] width 8 height 8
select select "6"
click at [644, 104] on span "7" at bounding box center [644, 103] width 24 height 24
type input "07/07/2025"
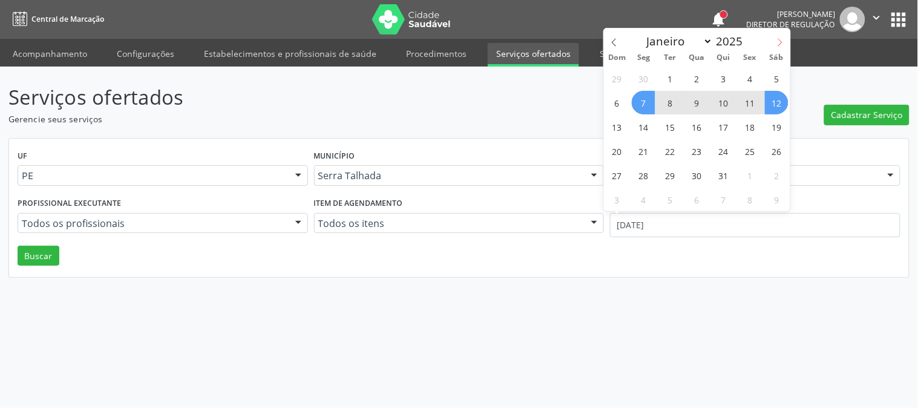
click at [776, 38] on icon at bounding box center [779, 42] width 8 height 8
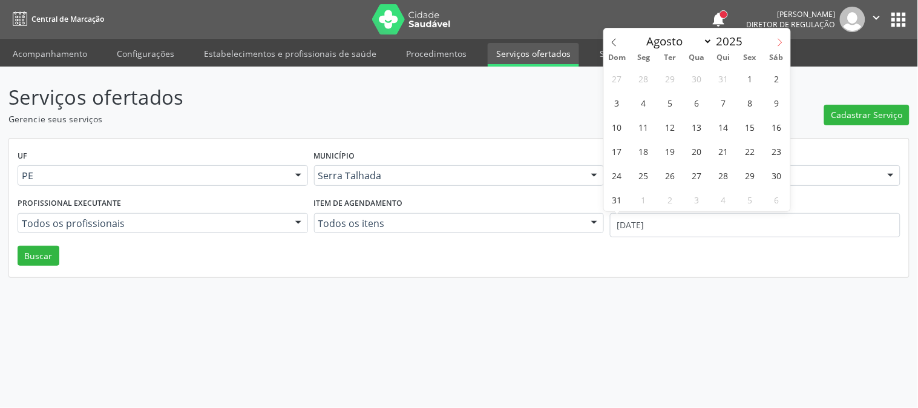
click at [776, 38] on icon at bounding box center [779, 42] width 8 height 8
select select "8"
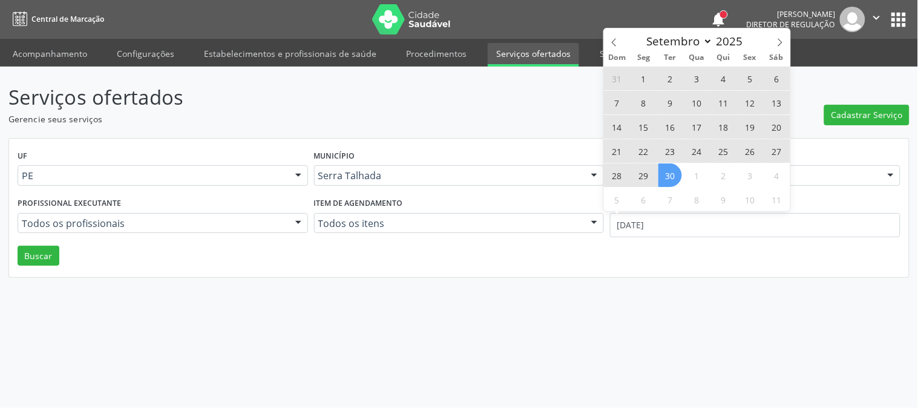
click at [660, 175] on span "30" at bounding box center [670, 175] width 24 height 24
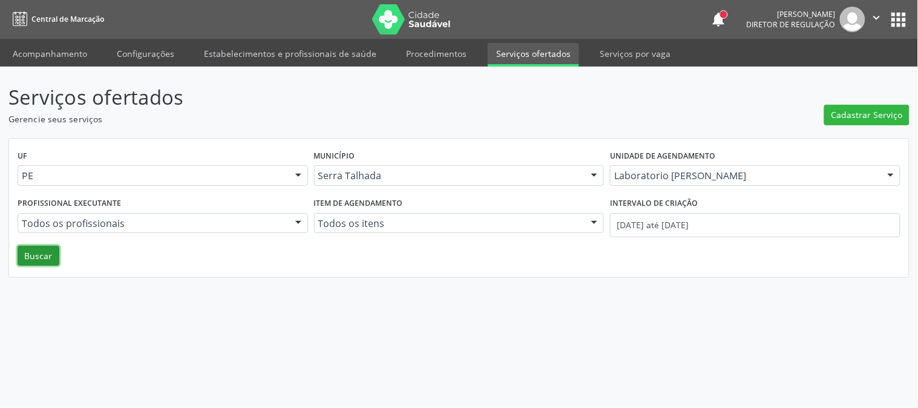
click at [24, 260] on button "Buscar" at bounding box center [39, 256] width 42 height 21
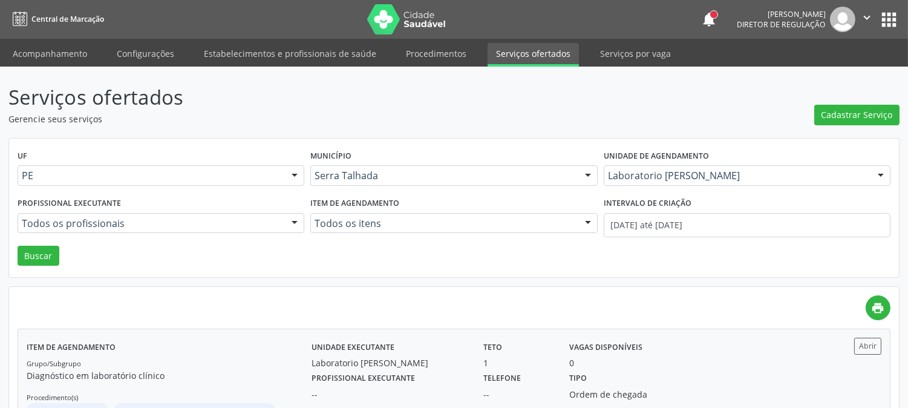
scroll to position [194, 0]
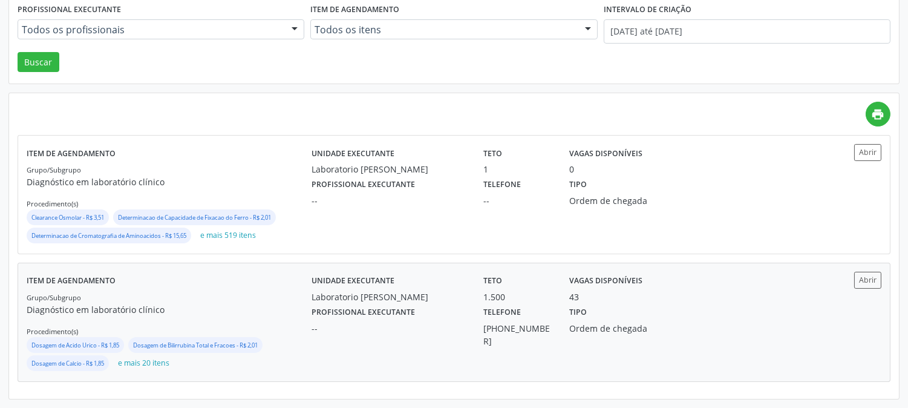
click at [321, 304] on label "Profissional executante" at bounding box center [363, 312] width 103 height 19
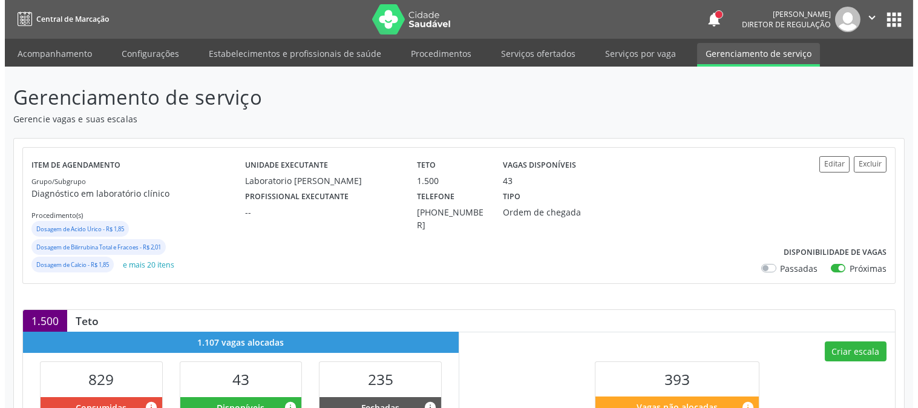
scroll to position [269, 0]
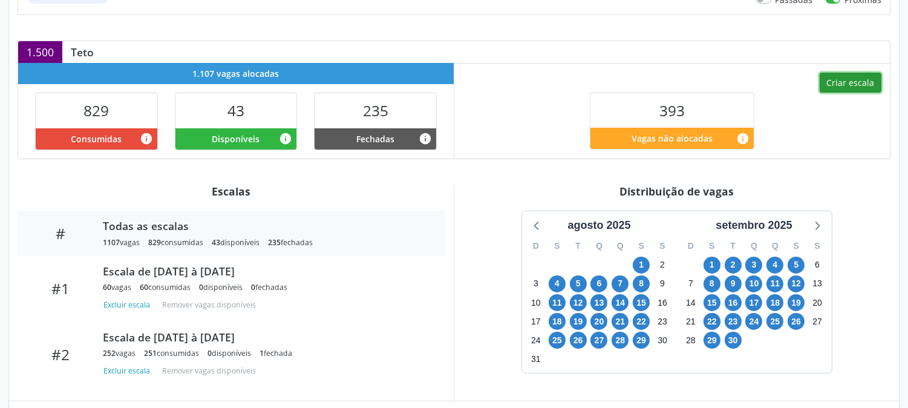
click at [861, 77] on button "Criar escala" at bounding box center [851, 83] width 62 height 21
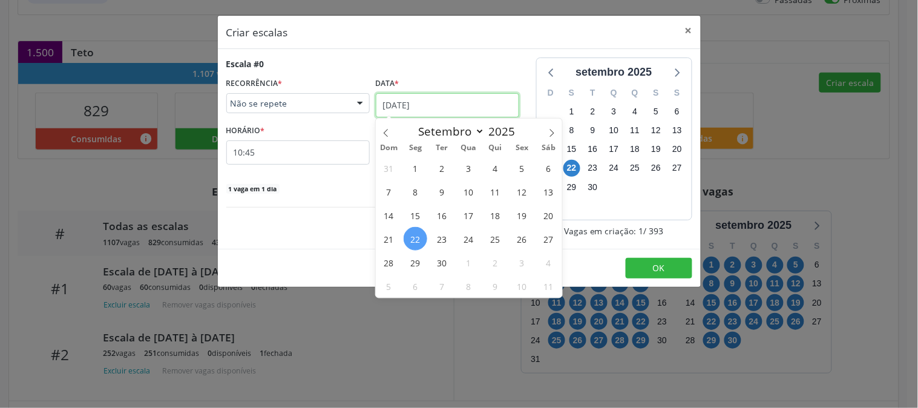
click at [460, 104] on input "[DATE]" at bounding box center [447, 105] width 143 height 24
click at [552, 135] on icon at bounding box center [551, 133] width 8 height 8
select select "9"
click at [502, 165] on span "2" at bounding box center [495, 168] width 24 height 24
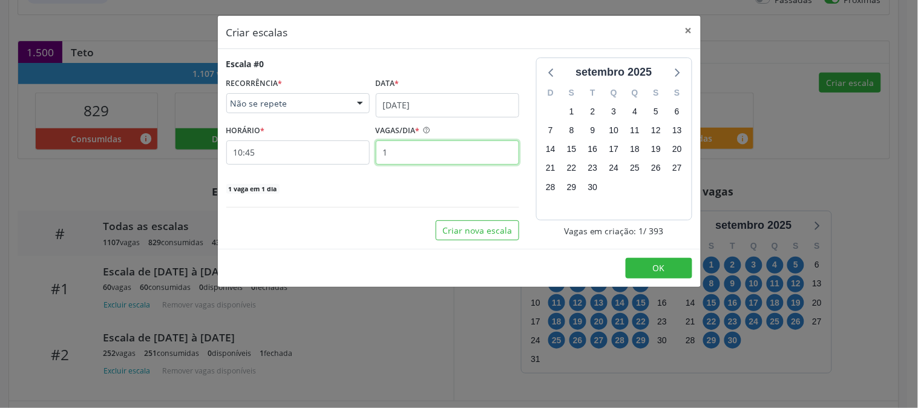
click at [446, 155] on input "1" at bounding box center [447, 152] width 143 height 24
type input "12"
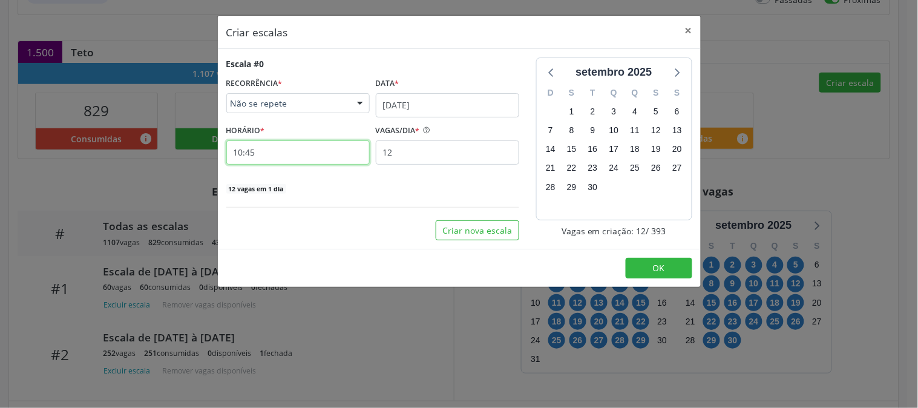
click at [346, 155] on input "10:45" at bounding box center [297, 152] width 143 height 24
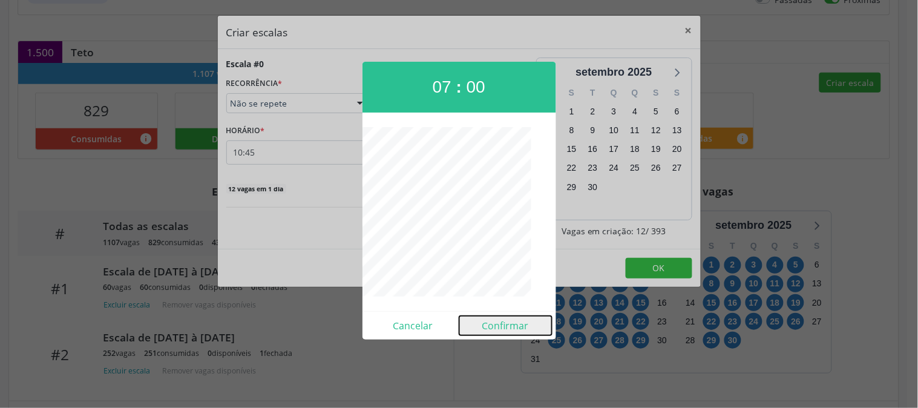
click at [488, 322] on button "Confirmar" at bounding box center [505, 325] width 93 height 19
type input "07:00"
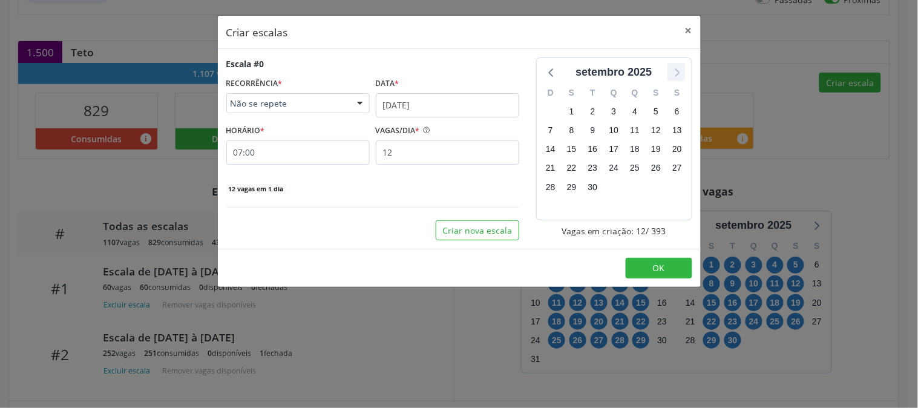
click at [679, 77] on icon at bounding box center [676, 72] width 16 height 16
click at [678, 265] on button "OK" at bounding box center [658, 268] width 67 height 21
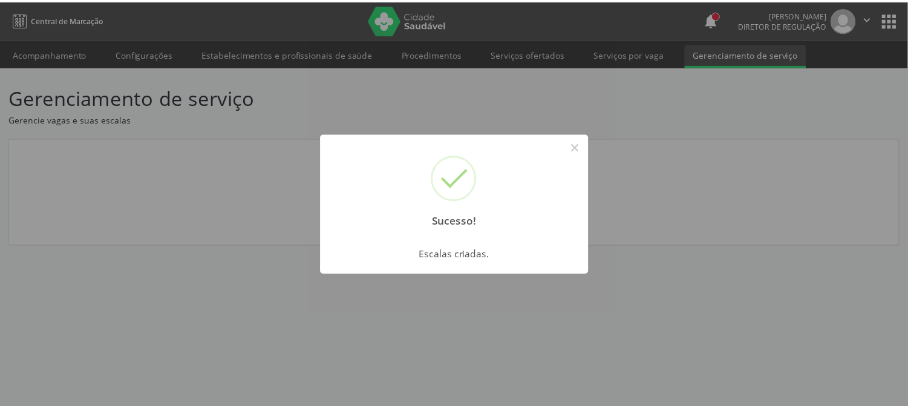
scroll to position [0, 0]
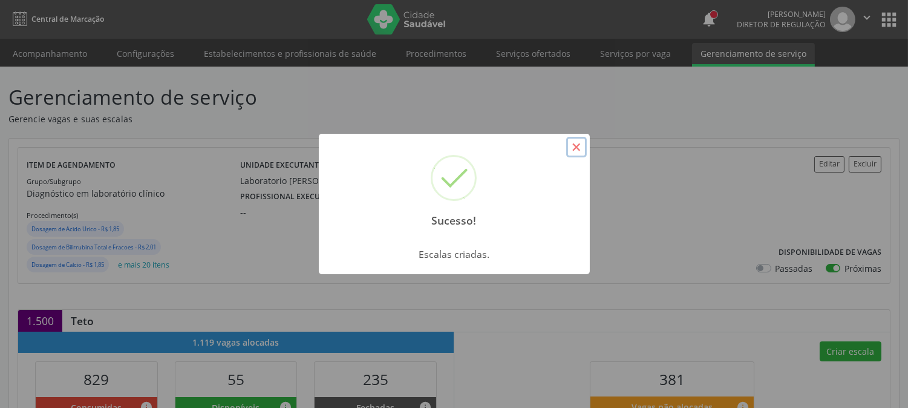
click at [578, 143] on button "×" at bounding box center [576, 147] width 21 height 21
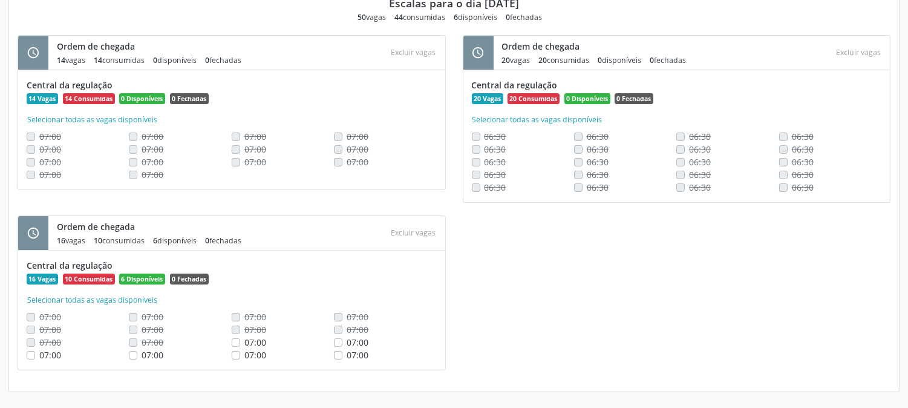
scroll to position [430, 0]
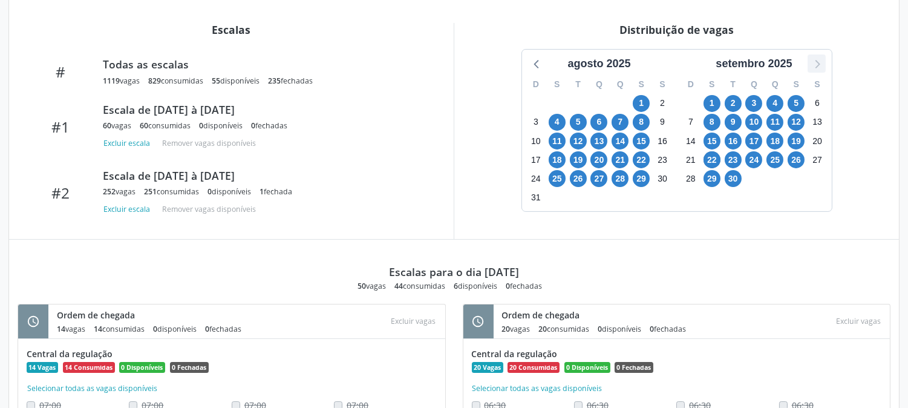
click at [815, 67] on icon at bounding box center [817, 64] width 16 height 16
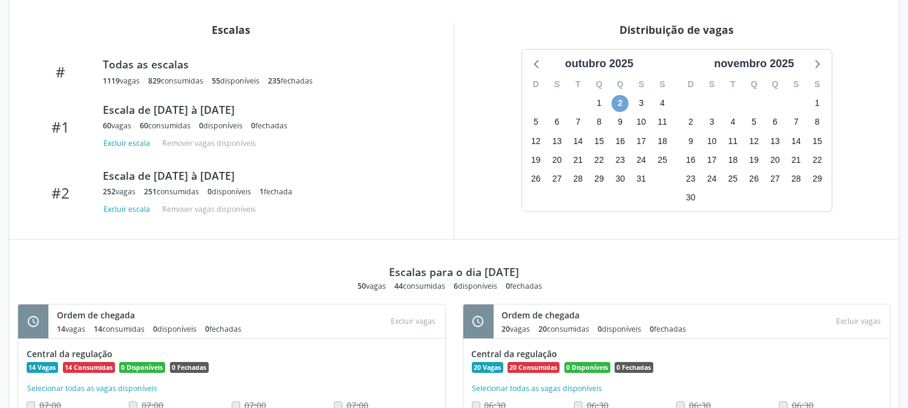
click at [613, 101] on span "2" at bounding box center [620, 103] width 17 height 17
click at [618, 103] on span "2" at bounding box center [620, 103] width 17 height 17
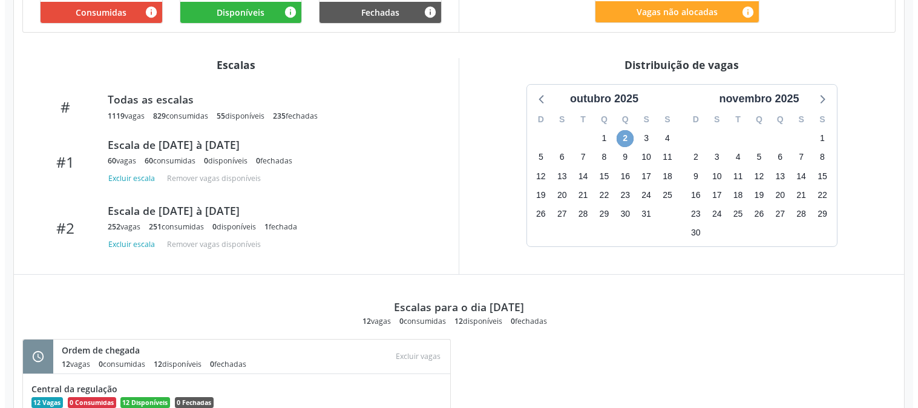
scroll to position [506, 0]
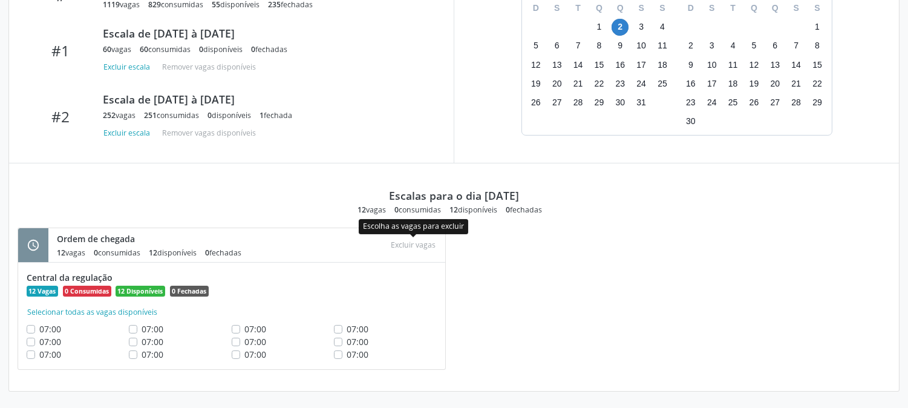
click at [409, 246] on div "Atenção × Tem certeza que deseja excluir as 0 vagas selecionadas dos 0 locais l…" at bounding box center [414, 245] width 54 height 16
click at [76, 315] on button "Selecionar todas as vagas disponíveis" at bounding box center [92, 312] width 131 height 12
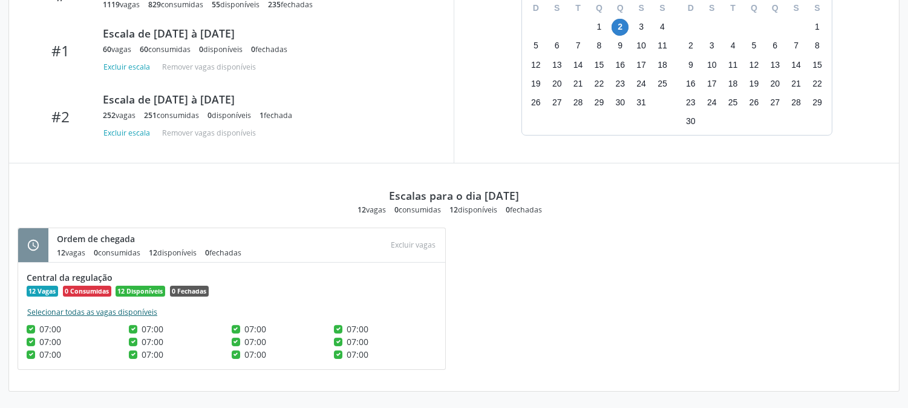
checkbox input "true"
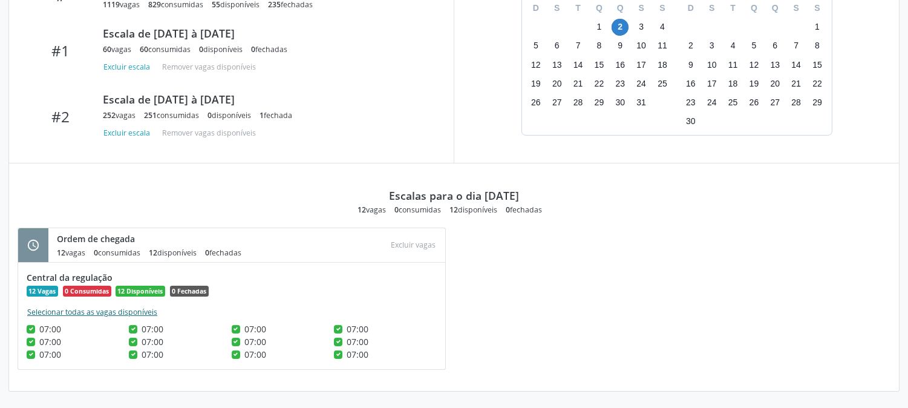
checkbox input "true"
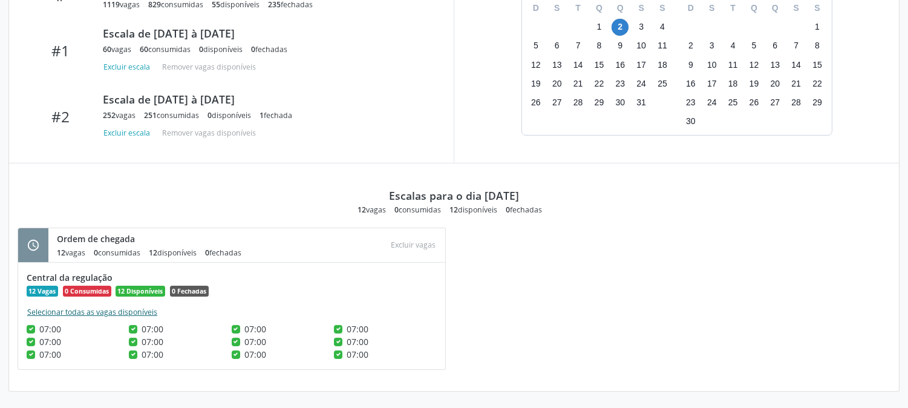
checkbox input "true"
click at [424, 243] on button "Excluir vagas" at bounding box center [414, 245] width 54 height 16
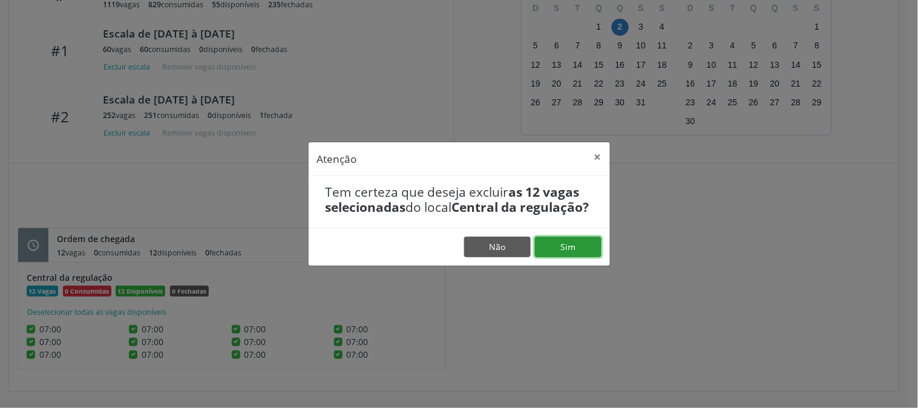
click at [547, 252] on button "Sim" at bounding box center [568, 247] width 67 height 21
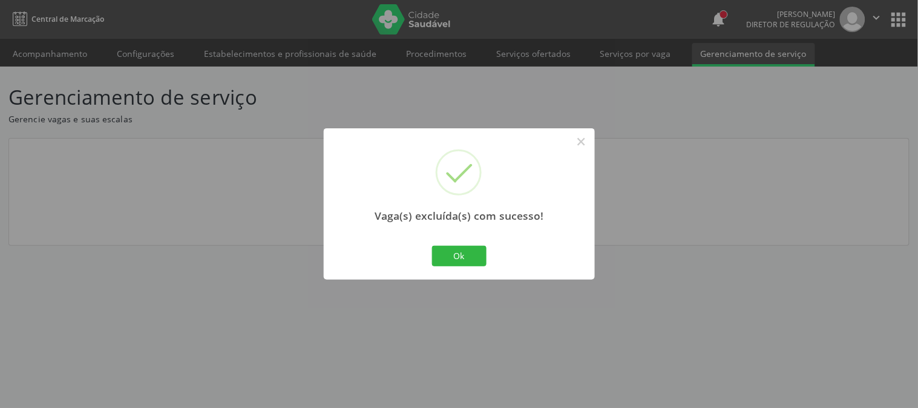
scroll to position [0, 0]
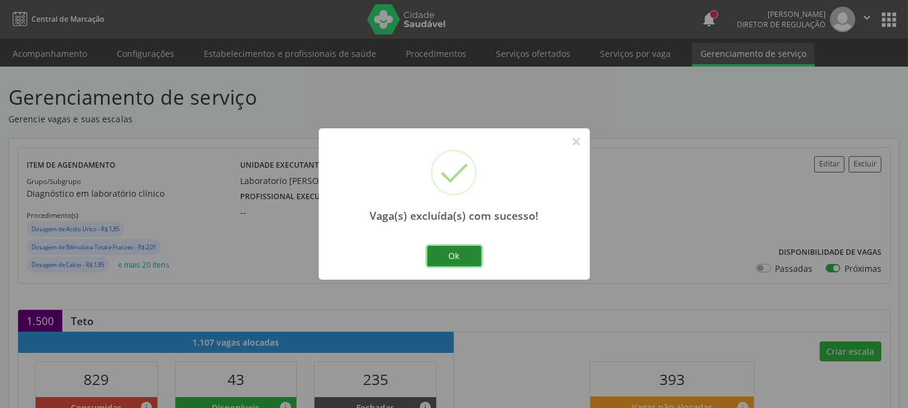
click at [471, 252] on button "Ok" at bounding box center [454, 256] width 54 height 21
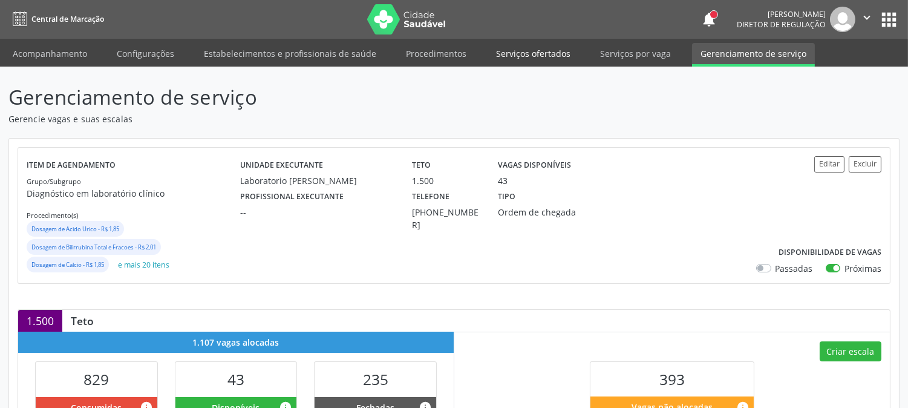
click at [552, 53] on link "Serviços ofertados" at bounding box center [533, 53] width 91 height 21
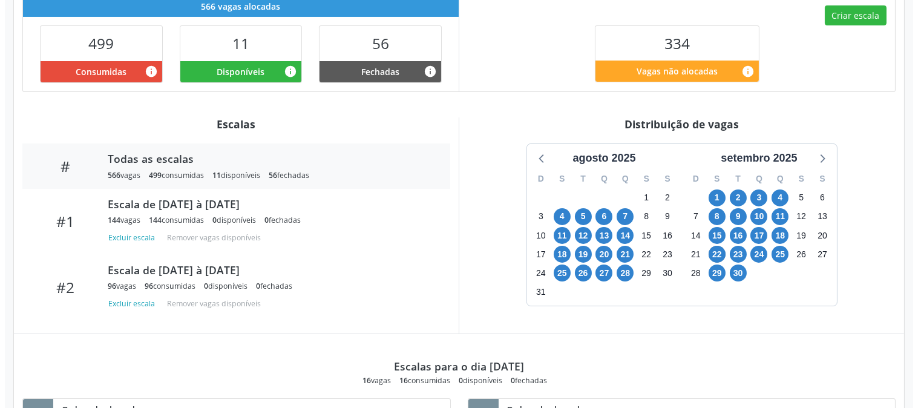
scroll to position [201, 0]
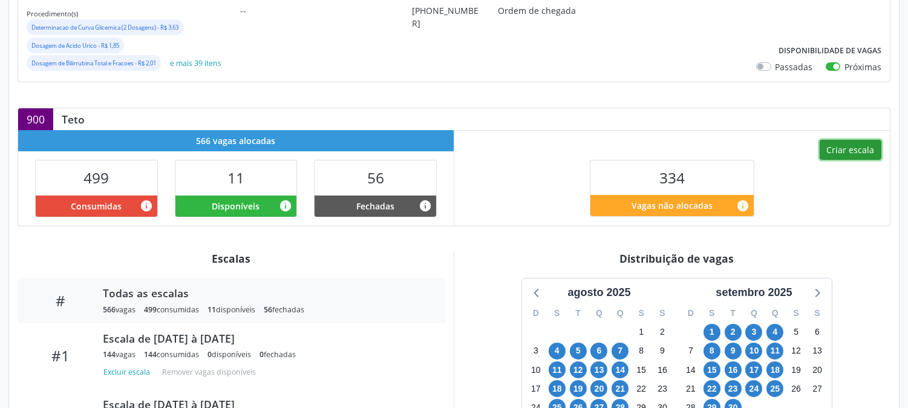
click at [852, 152] on button "Criar escala" at bounding box center [851, 150] width 62 height 21
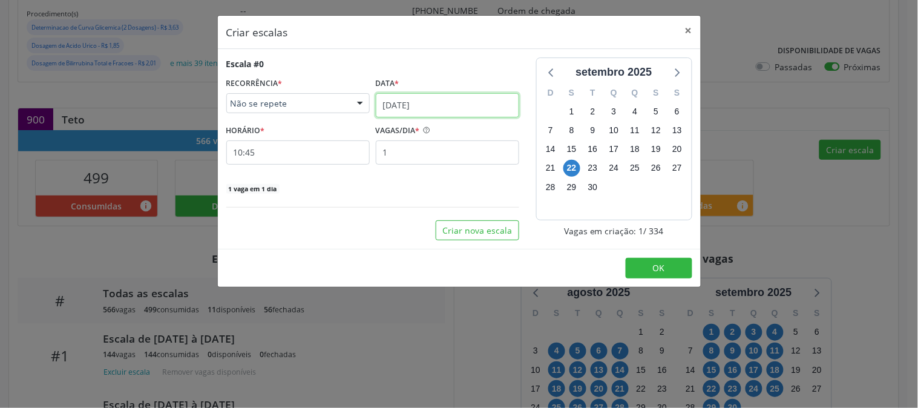
click at [422, 111] on input "[DATE]" at bounding box center [447, 105] width 143 height 24
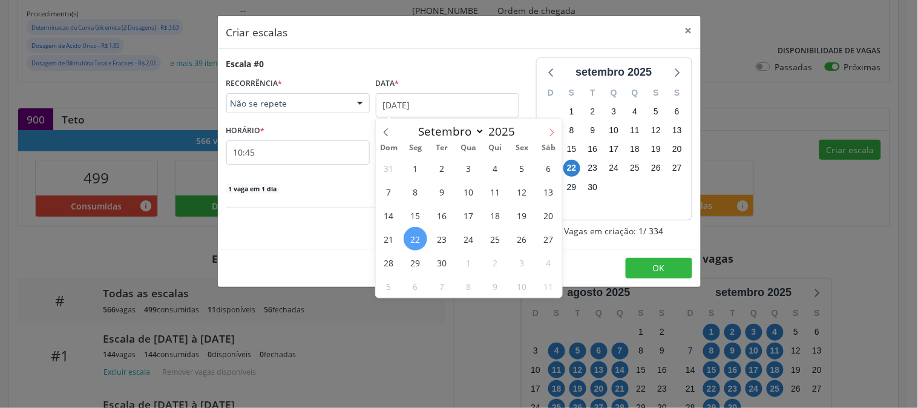
click at [551, 132] on icon at bounding box center [551, 132] width 8 height 8
select select "9"
click at [501, 159] on span "2" at bounding box center [495, 168] width 24 height 24
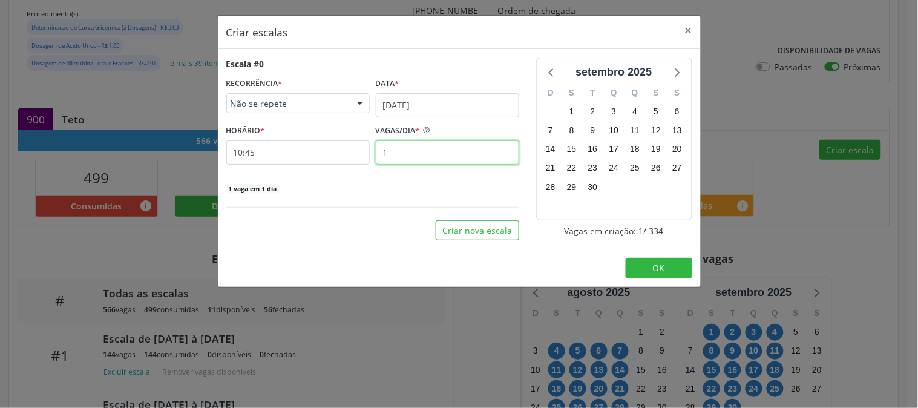
click at [456, 159] on input "1" at bounding box center [447, 152] width 143 height 24
type input "12"
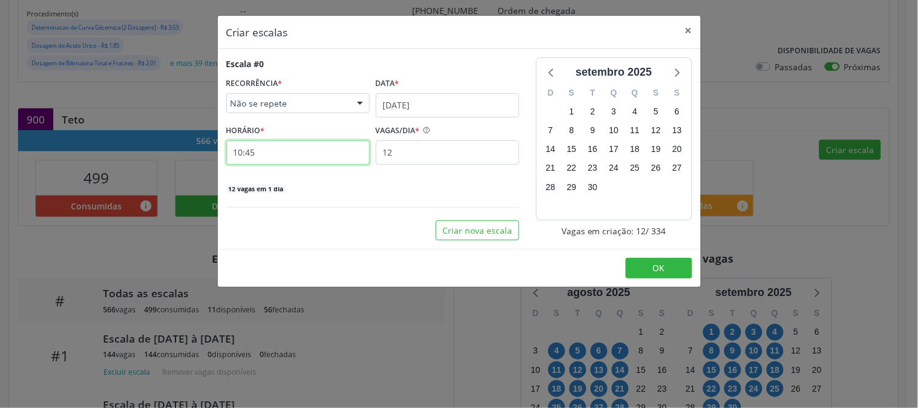
click at [324, 158] on input "10:45" at bounding box center [297, 152] width 143 height 24
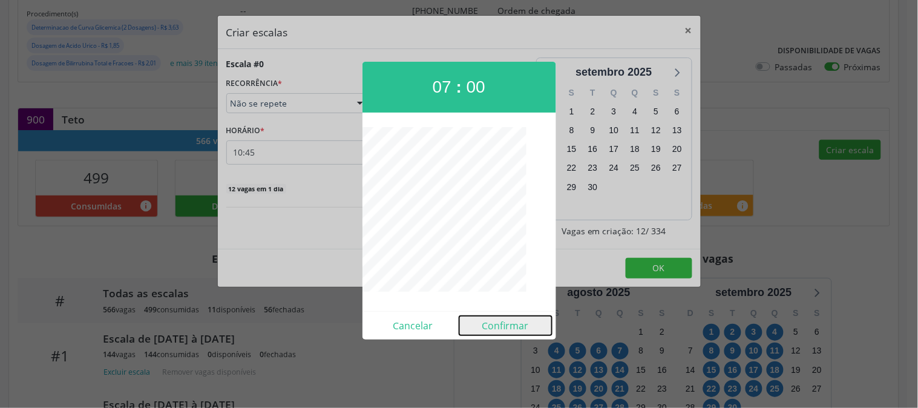
click at [506, 328] on button "Confirmar" at bounding box center [505, 325] width 93 height 19
type input "07:00"
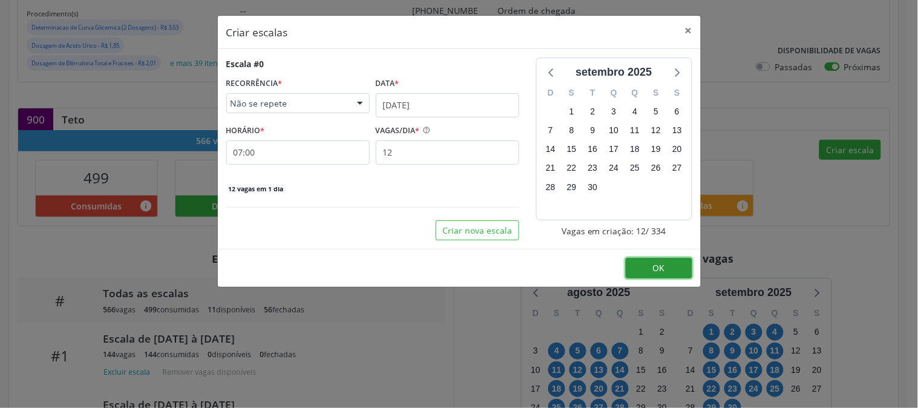
click at [642, 269] on button "OK" at bounding box center [658, 268] width 67 height 21
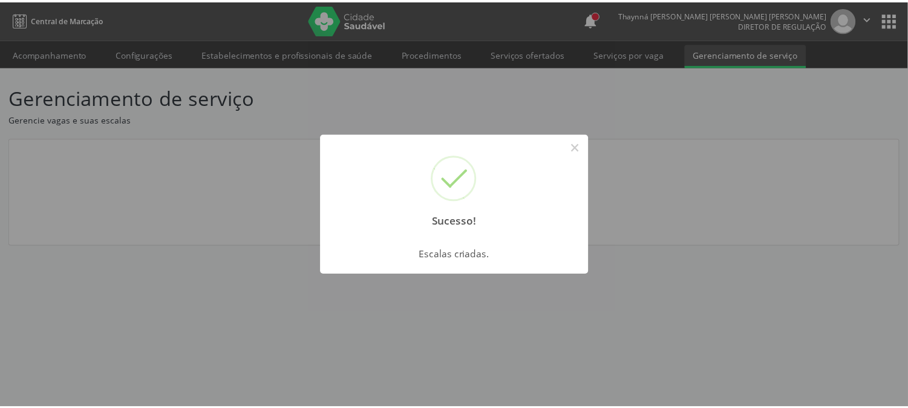
scroll to position [0, 0]
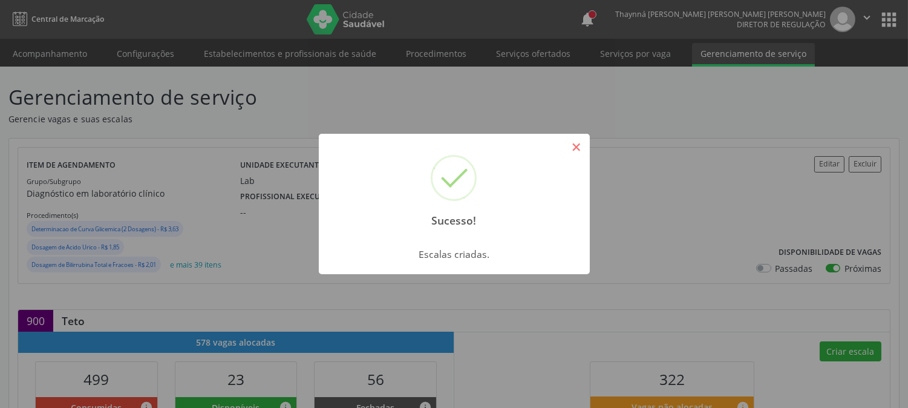
click at [572, 148] on button "×" at bounding box center [576, 147] width 21 height 21
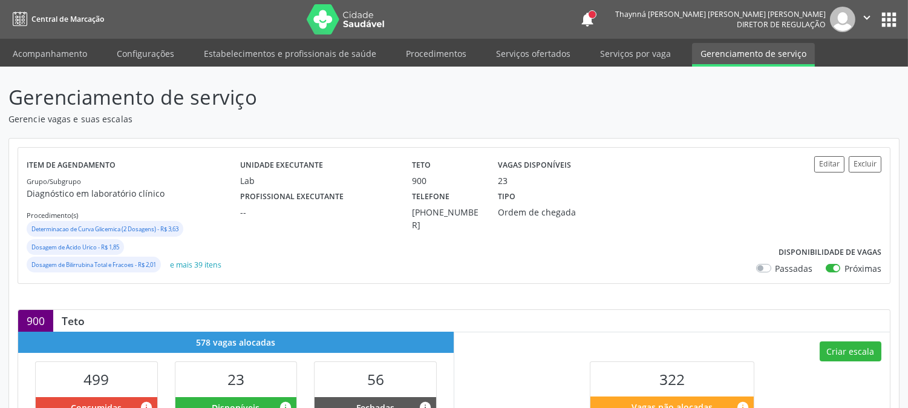
scroll to position [269, 0]
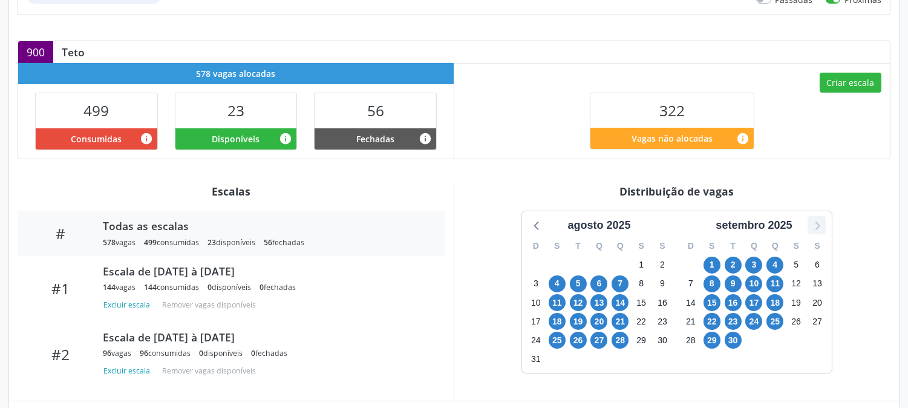
click at [818, 228] on icon at bounding box center [817, 225] width 16 height 16
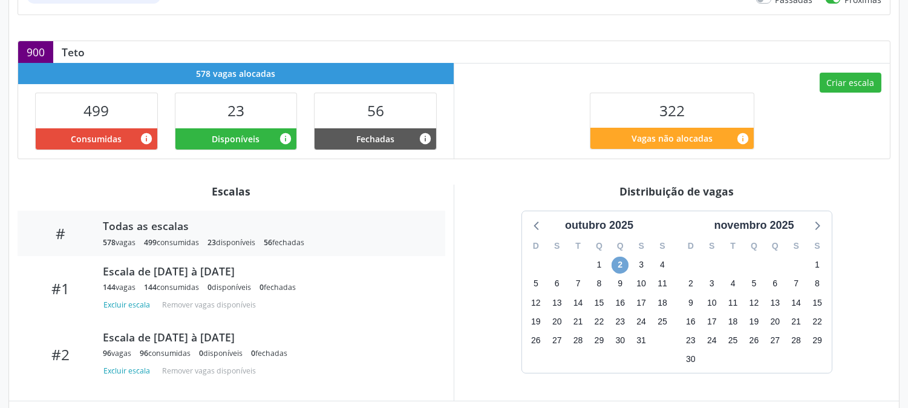
click at [615, 267] on span "2" at bounding box center [620, 264] width 17 height 17
click at [624, 268] on span "2" at bounding box center [620, 264] width 17 height 17
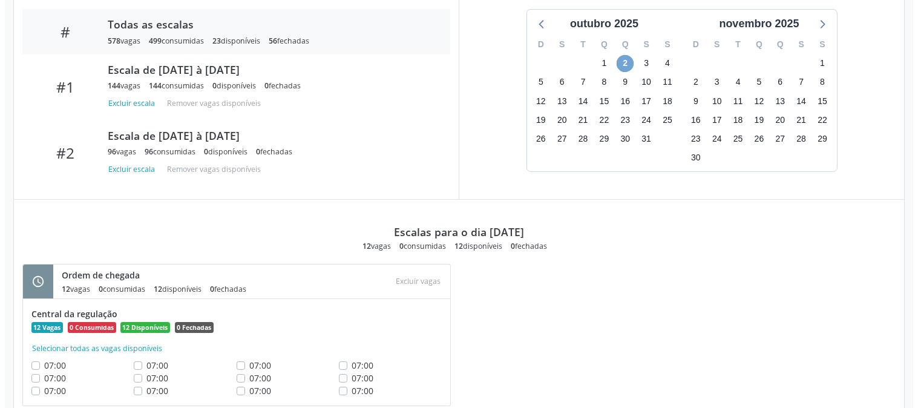
scroll to position [506, 0]
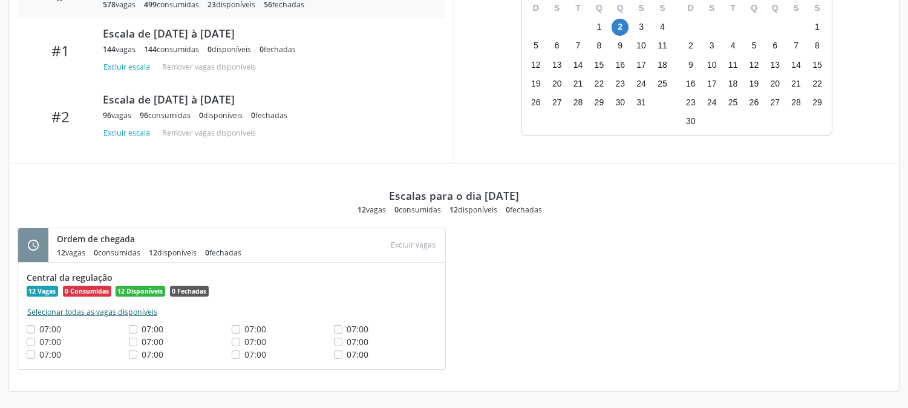
click at [113, 307] on button "Selecionar todas as vagas disponíveis" at bounding box center [92, 312] width 131 height 12
checkbox input "true"
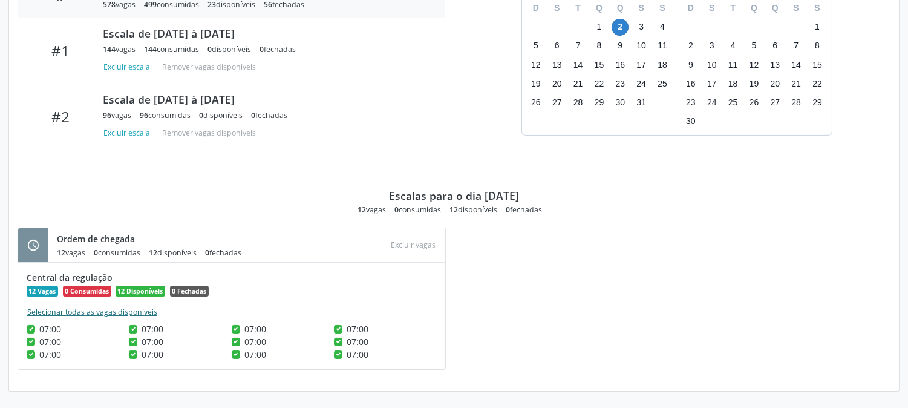
checkbox input "true"
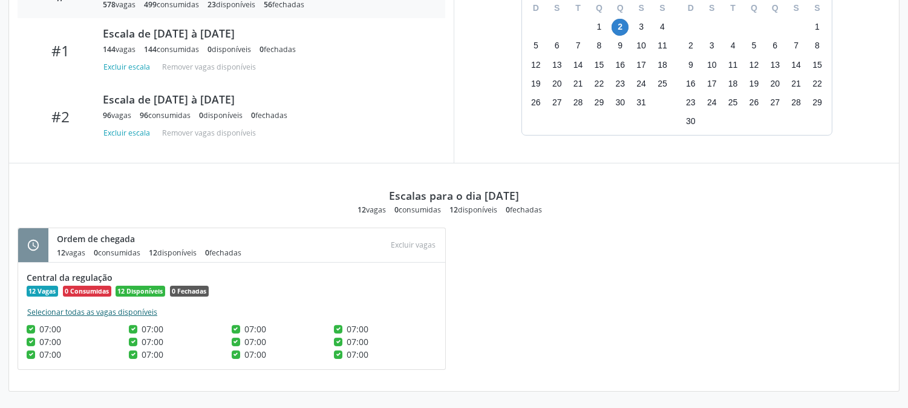
checkbox input "true"
click at [426, 247] on button "Excluir vagas" at bounding box center [414, 245] width 54 height 16
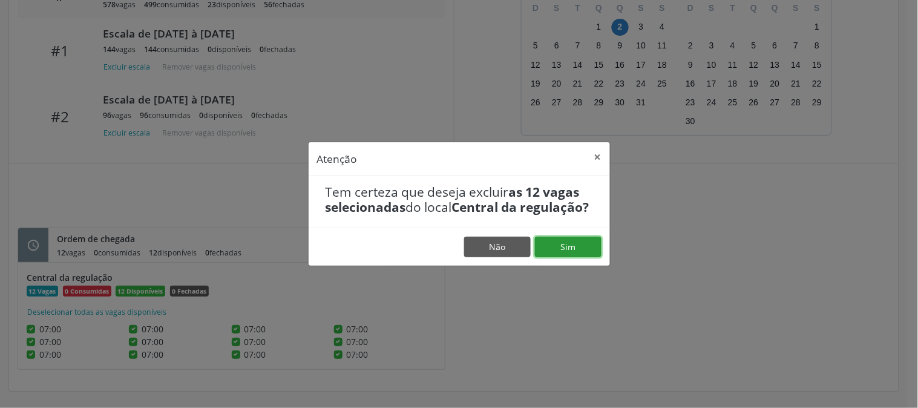
click at [583, 250] on button "Sim" at bounding box center [568, 247] width 67 height 21
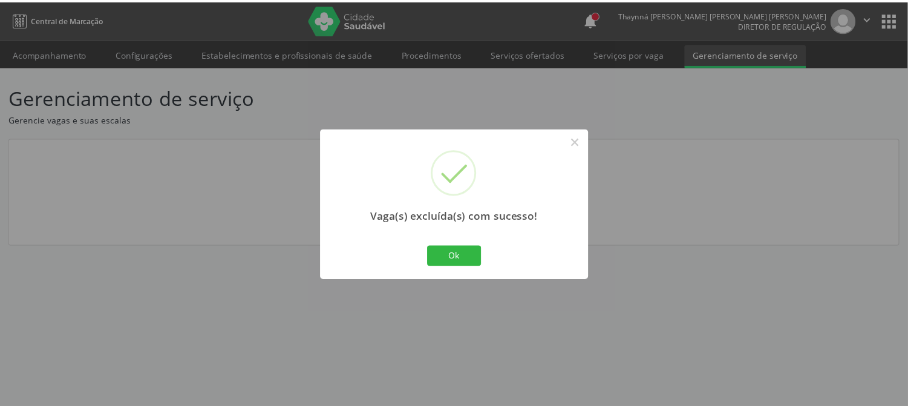
scroll to position [0, 0]
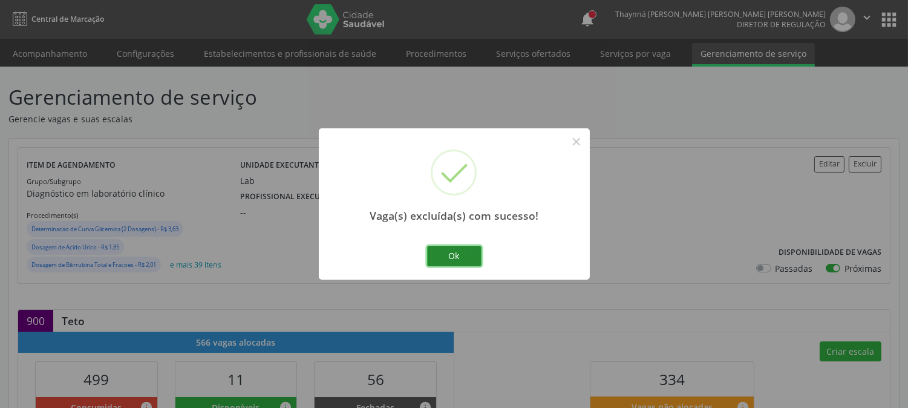
click at [464, 254] on button "Ok" at bounding box center [454, 256] width 54 height 21
